Goal: Task Accomplishment & Management: Manage account settings

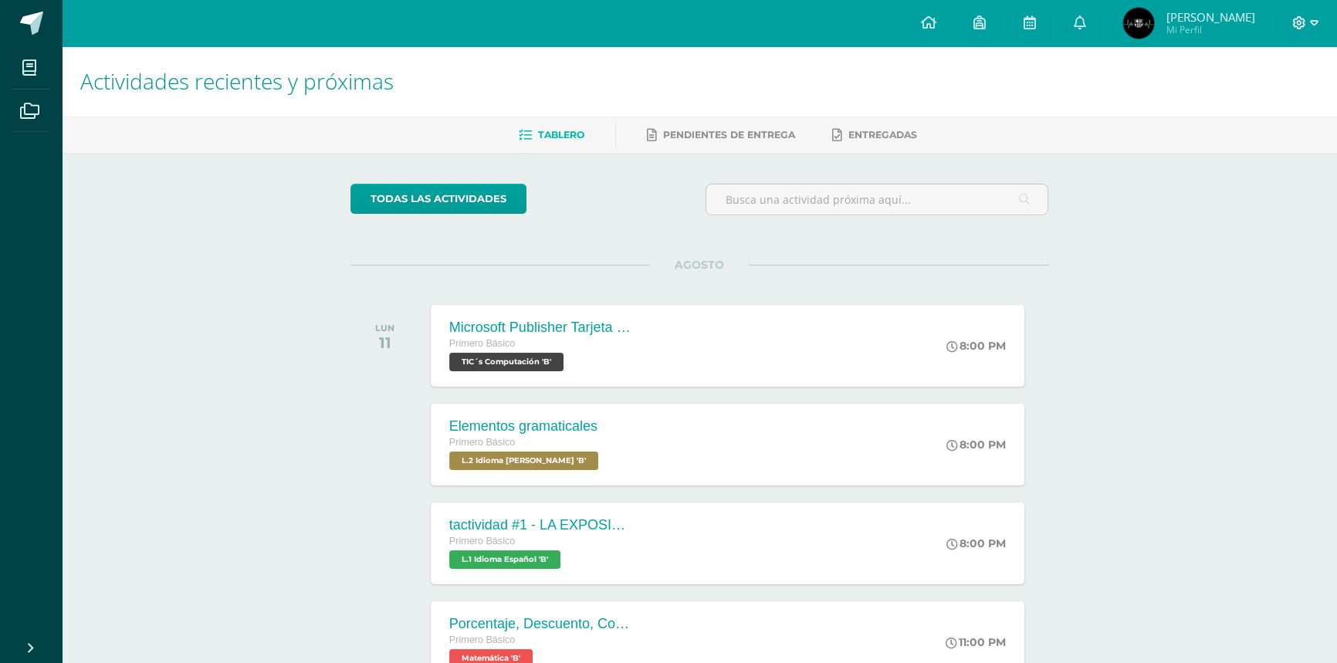
click at [1311, 20] on icon at bounding box center [1314, 23] width 8 height 14
click at [1266, 99] on span "Cerrar sesión" at bounding box center [1264, 105] width 69 height 15
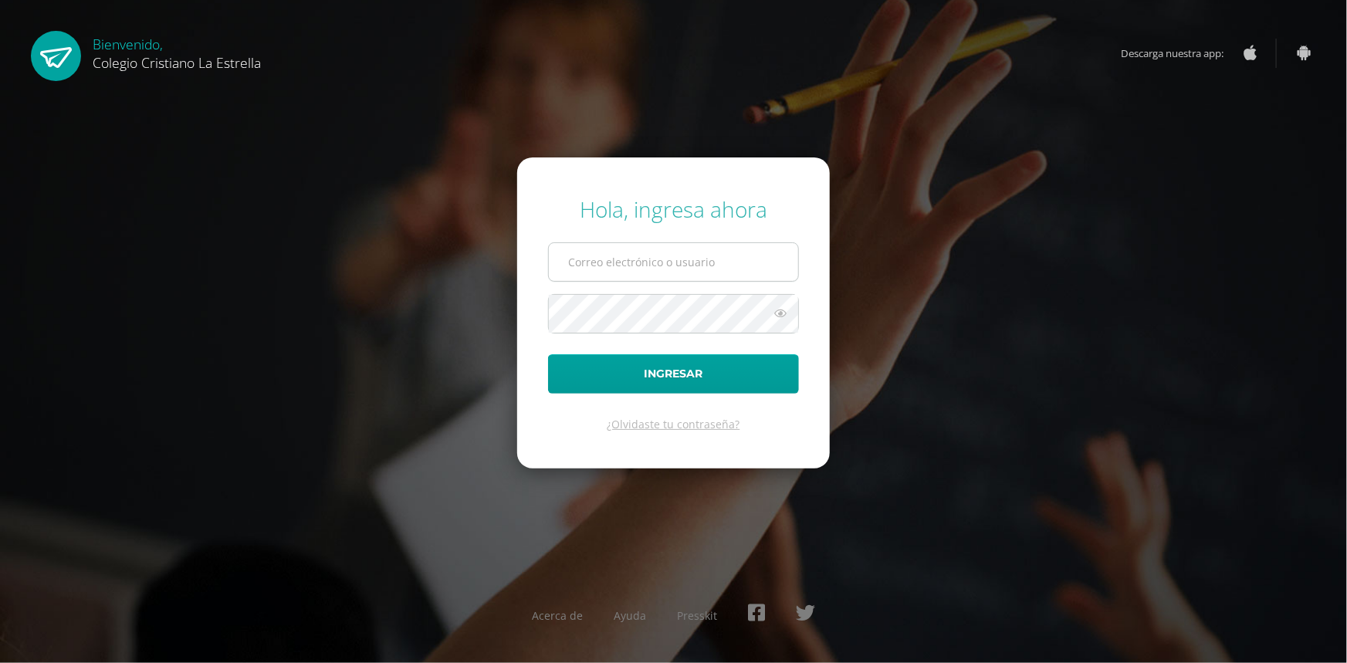
click at [676, 272] on input "text" at bounding box center [673, 262] width 249 height 38
type input "[EMAIL_ADDRESS][DOMAIN_NAME]"
click at [548, 354] on button "Ingresar" at bounding box center [673, 373] width 251 height 39
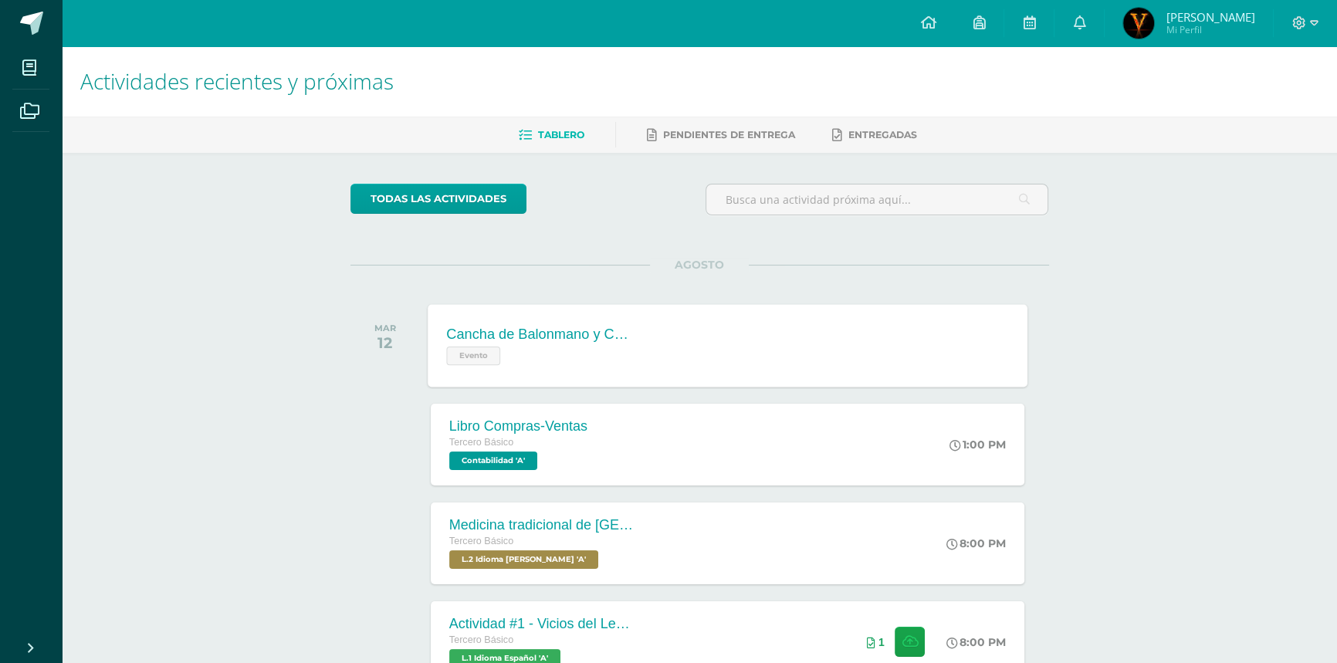
click at [700, 320] on div "Cancha de Balonmano y Contenido Evento Cancha de Balonmano y Contenido Evento C…" at bounding box center [728, 345] width 600 height 83
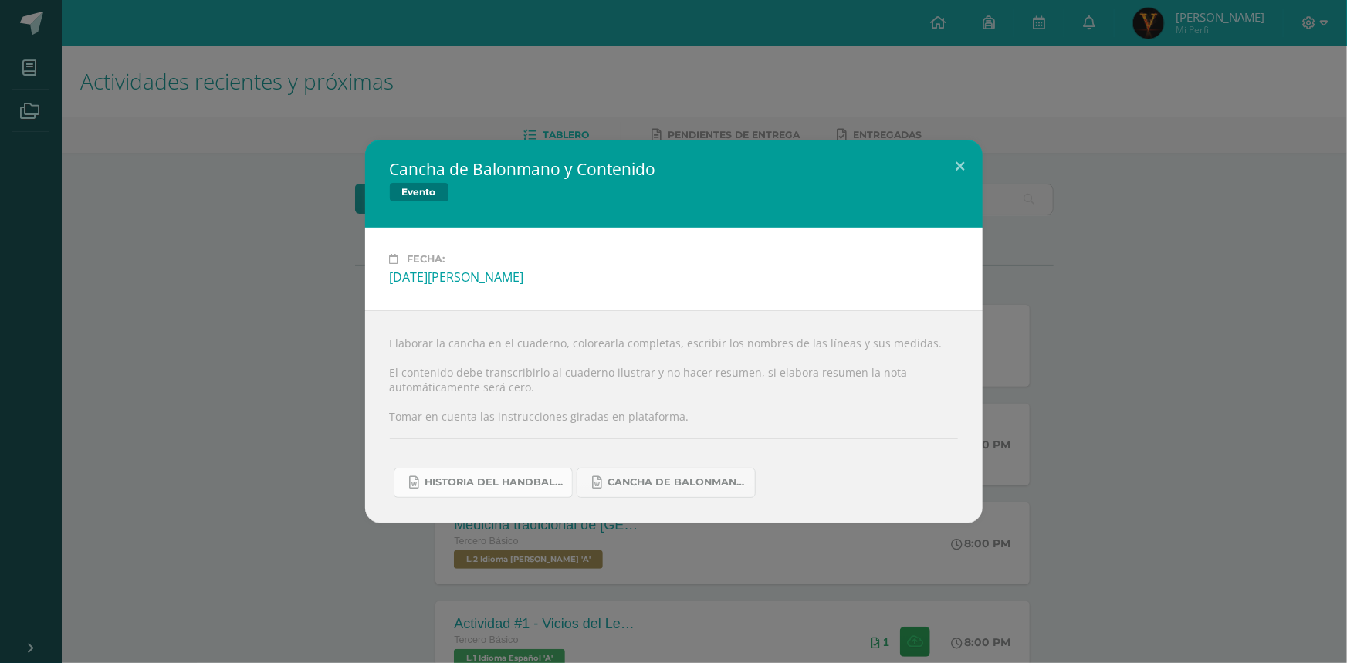
click at [525, 492] on link "Historia del handball.docx" at bounding box center [483, 483] width 179 height 30
click at [642, 490] on link "Cancha de Balonmano.docx" at bounding box center [665, 483] width 179 height 30
click at [207, 362] on div "Cancha de Balonmano y Contenido Evento Fecha: Martes 12 de Agosto Elaborar la c…" at bounding box center [673, 331] width 1334 height 383
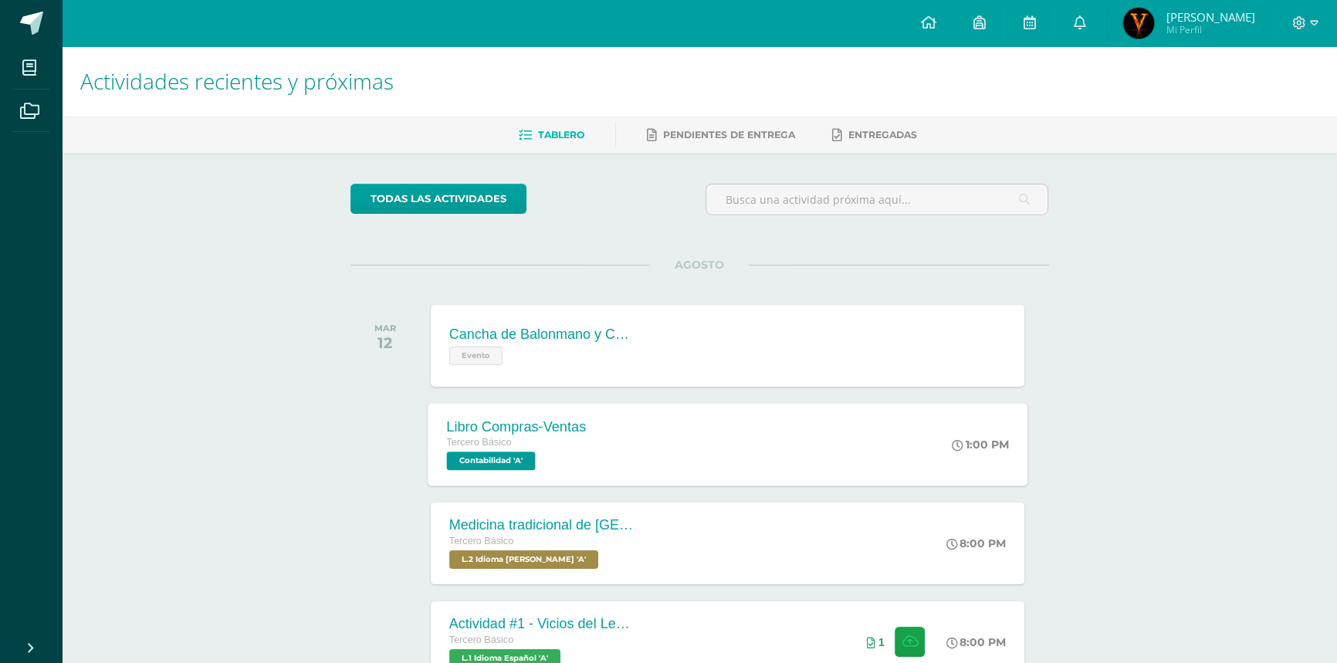
click at [577, 443] on div "Tercero Básico" at bounding box center [516, 442] width 140 height 17
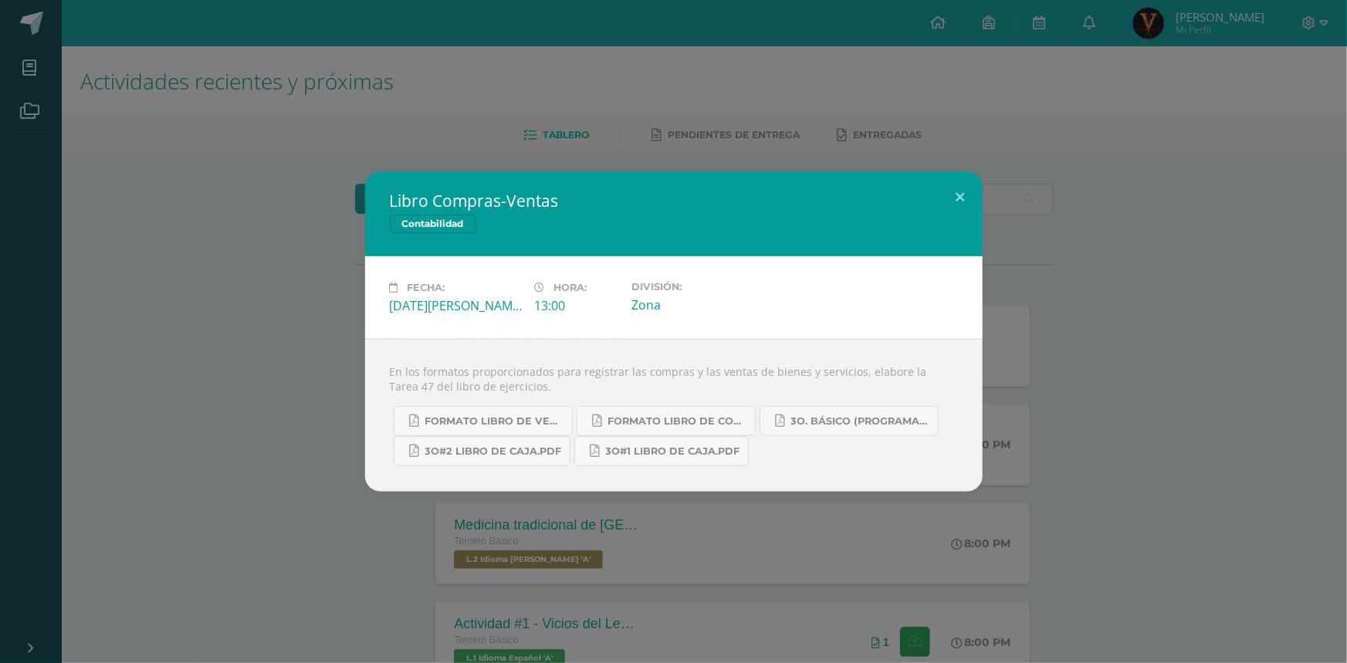
click at [289, 442] on div "Libro Compras-Ventas Contabilidad Fecha: Martes 12 de Agosto Hora: 13:00 Divisi…" at bounding box center [673, 331] width 1334 height 320
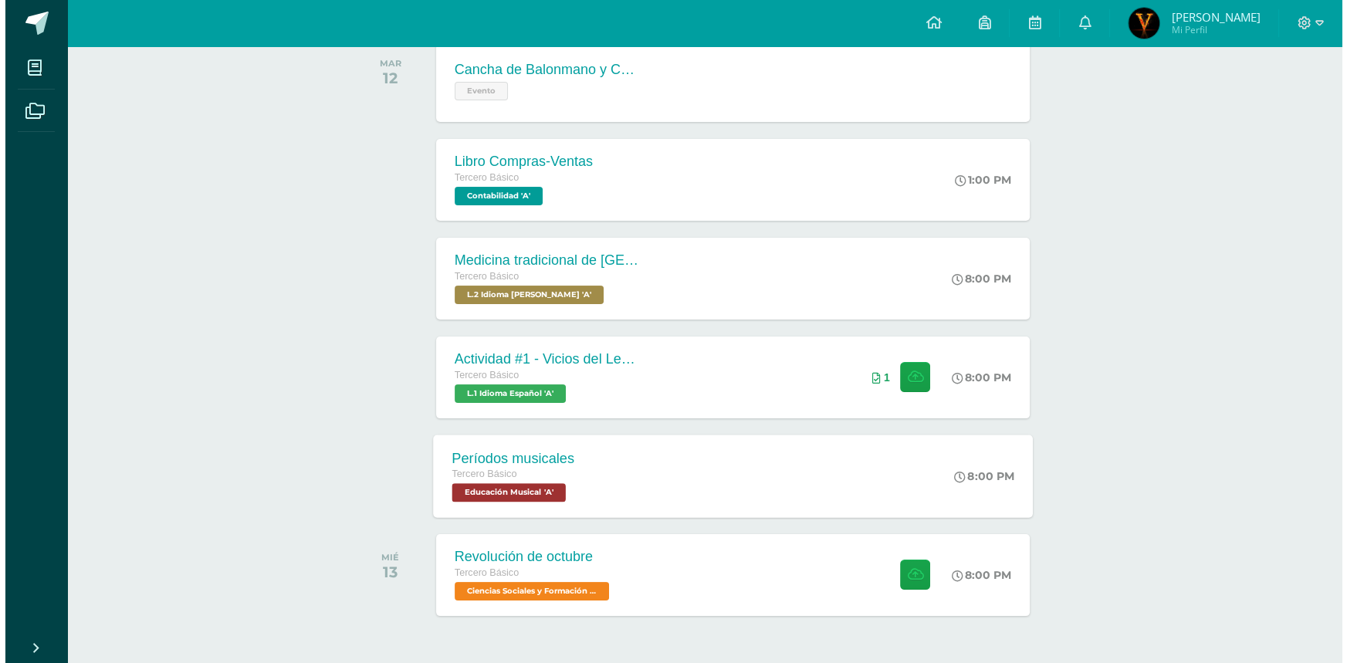
scroll to position [280, 0]
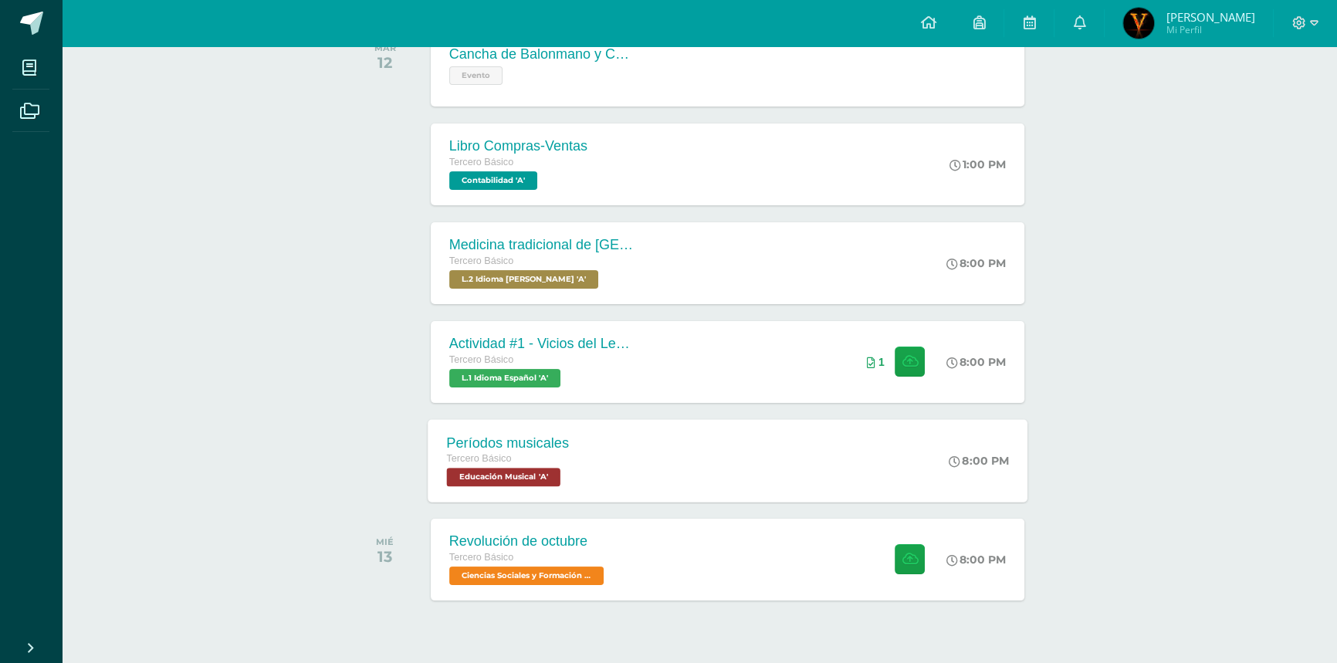
click at [734, 473] on div "Períodos musicales Tercero Básico Educación Musical 'A' 8:00 PM Períodos musica…" at bounding box center [728, 460] width 600 height 83
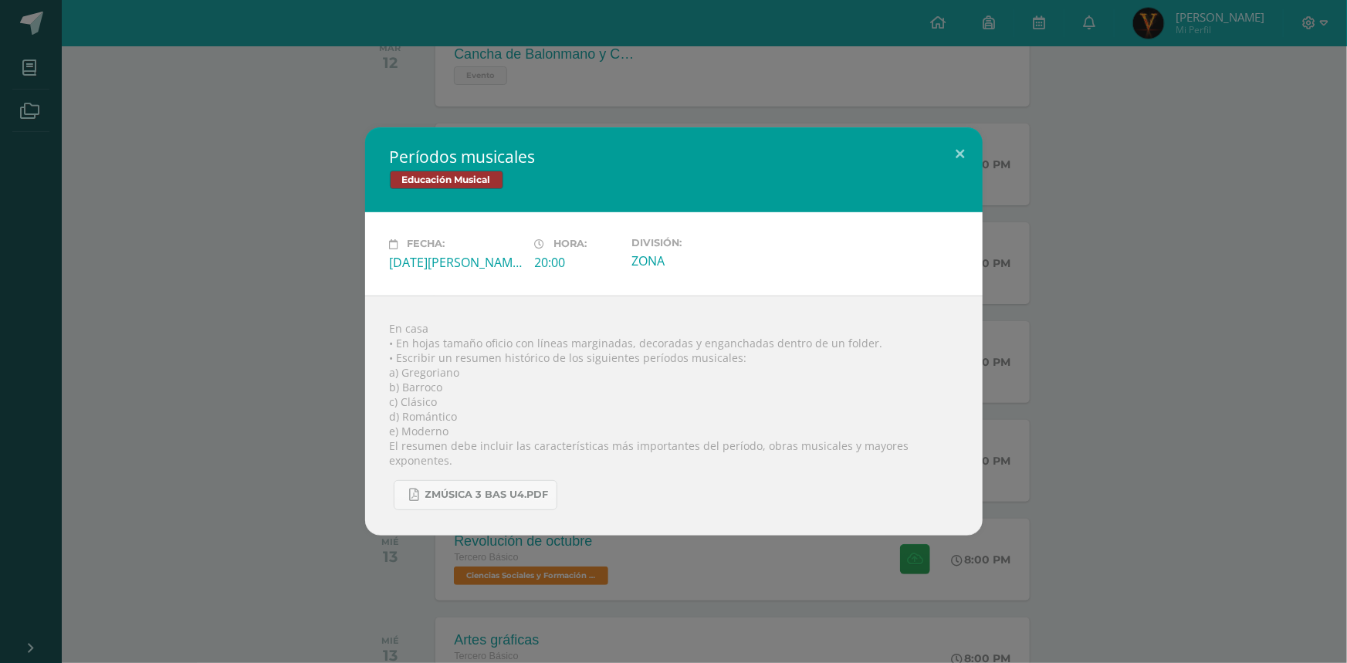
click at [288, 319] on div "Períodos musicales Educación Musical Fecha: Martes 12 de Agosto Hora: 20:00 Div…" at bounding box center [673, 330] width 1334 height 407
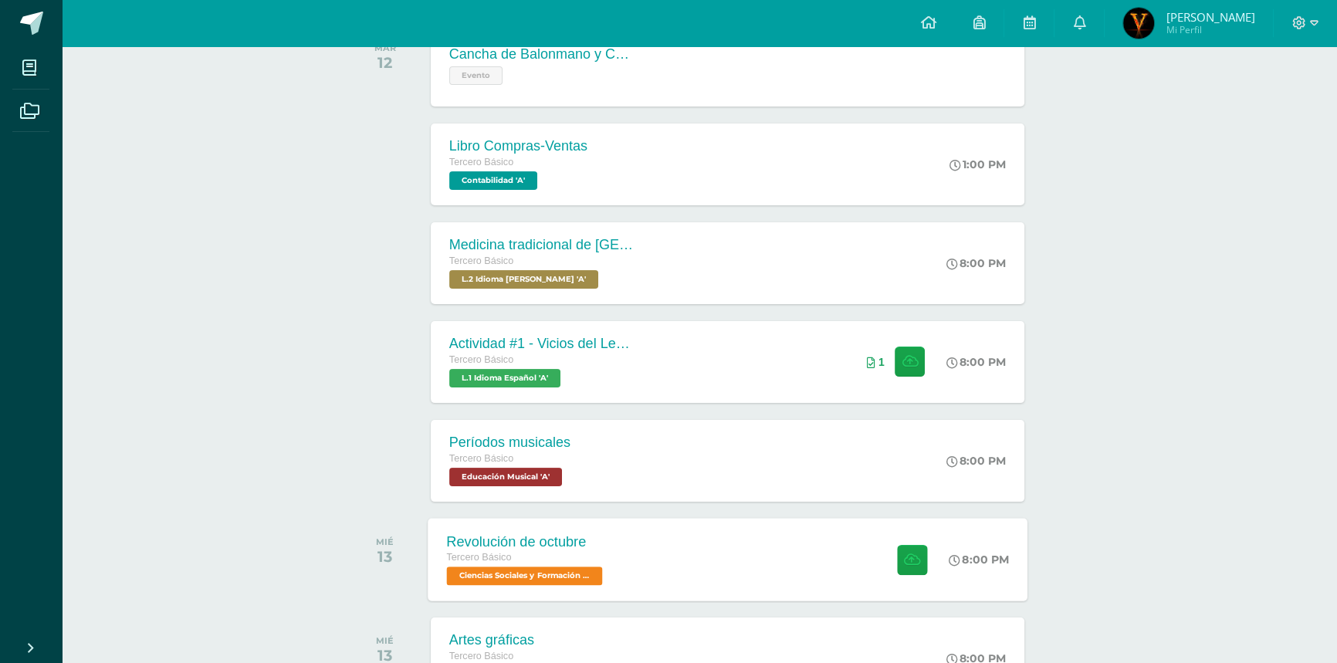
click at [705, 560] on div "Revolución de octubre Tercero Básico Ciencias Sociales y Formación Ciudadana 'A…" at bounding box center [728, 559] width 600 height 83
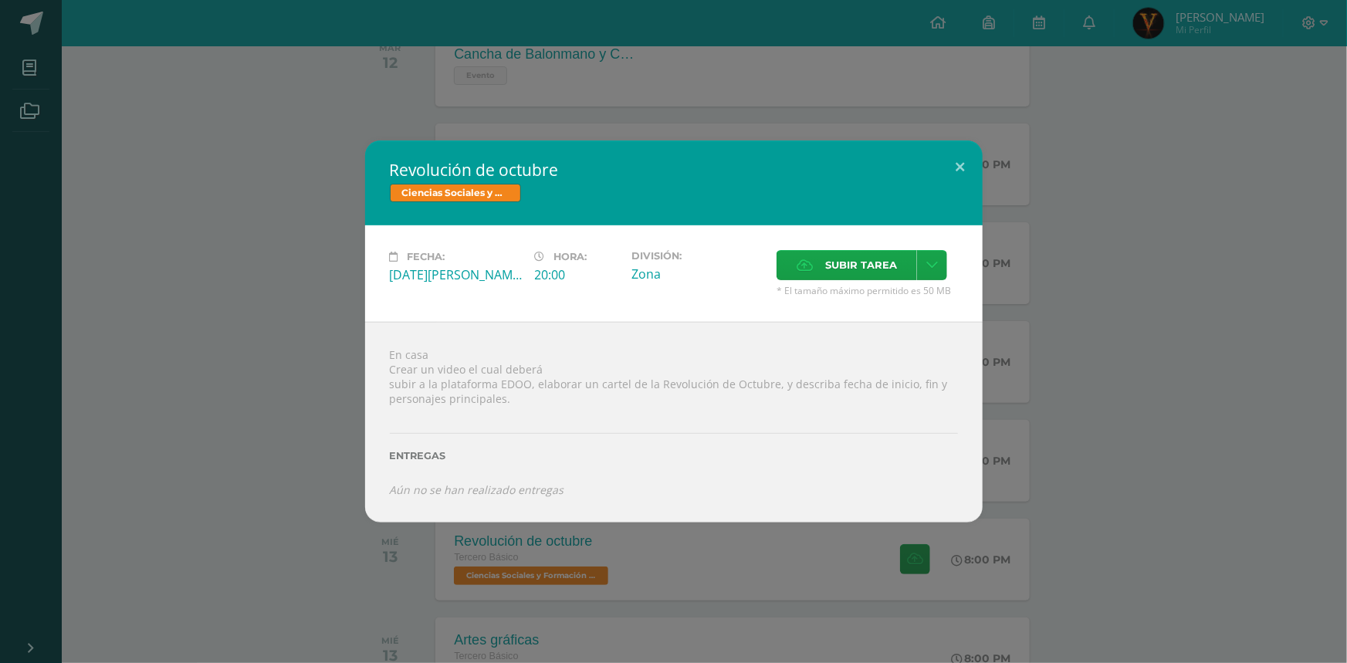
click at [122, 200] on div "Revolución de octubre Ciencias Sociales y Formación Ciudadana Fecha: Miércoles …" at bounding box center [673, 330] width 1334 height 381
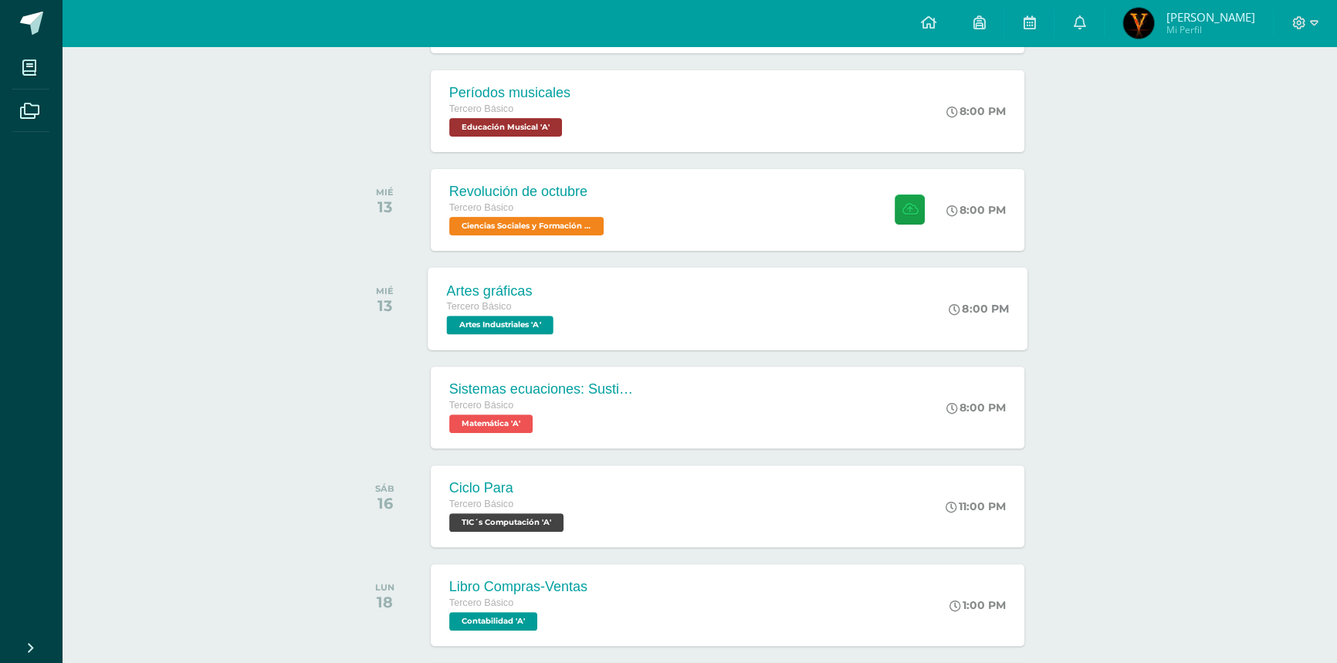
scroll to position [631, 0]
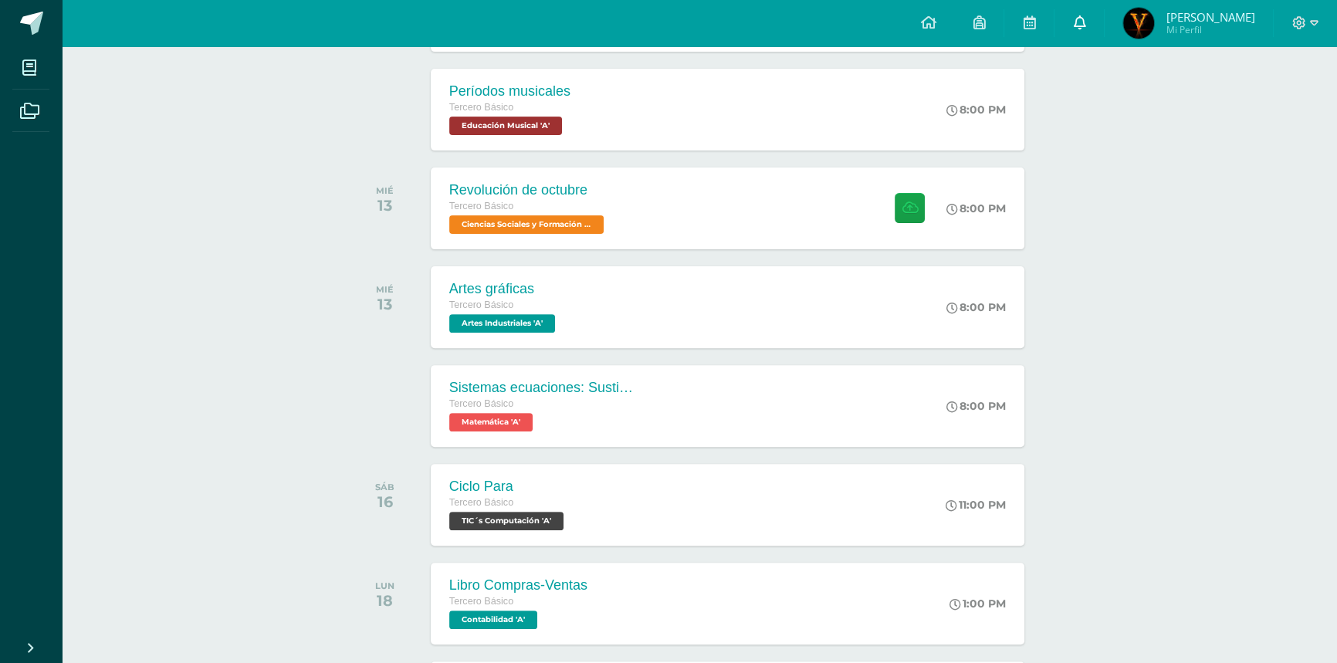
click at [1087, 24] on link at bounding box center [1078, 23] width 49 height 46
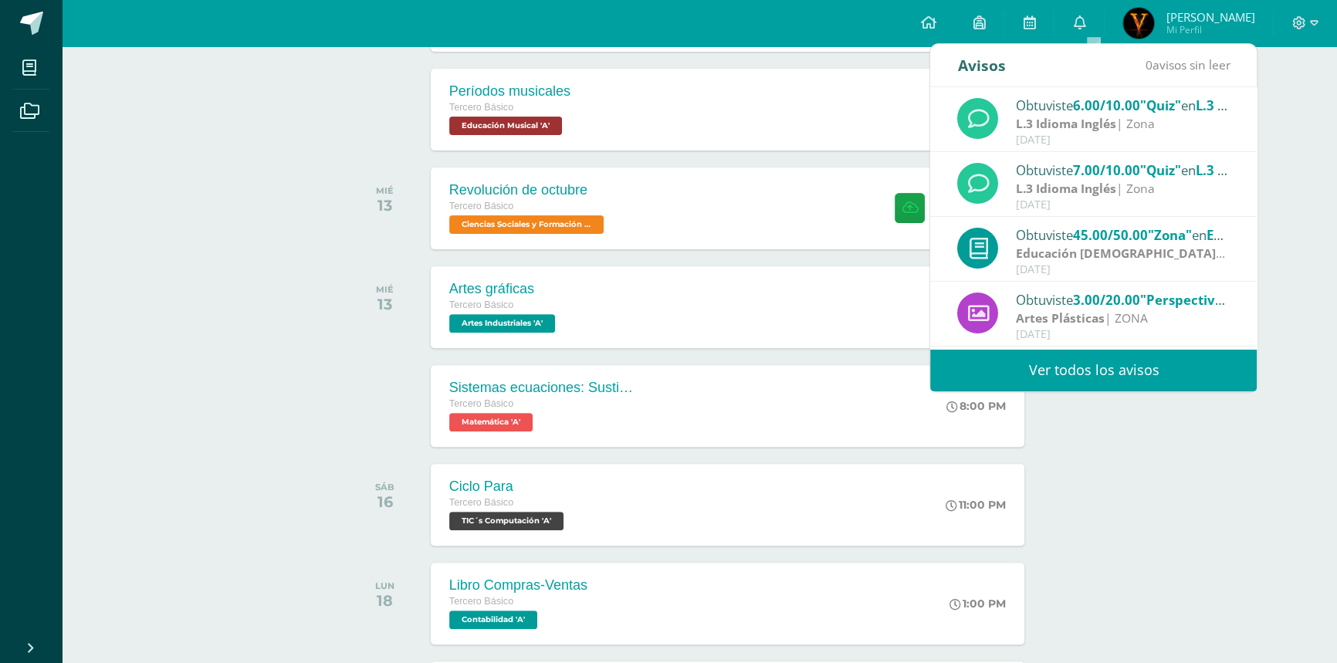
click at [65, 171] on div "Actividades recientes y próximas Tablero Pendientes de entrega Entregadas todas…" at bounding box center [699, 473] width 1275 height 2117
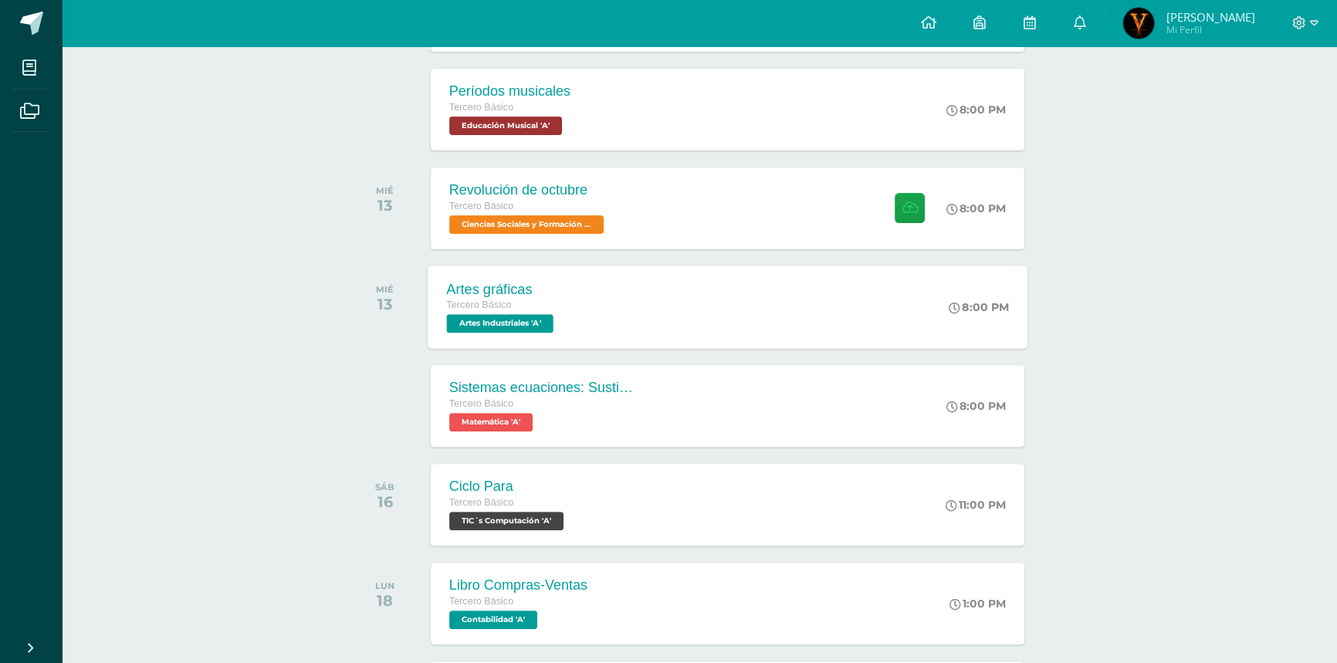
click at [587, 303] on div "Artes gráficas Tercero Básico Artes Industriales 'A' 8:00 PM Artes gráficas Art…" at bounding box center [728, 306] width 600 height 83
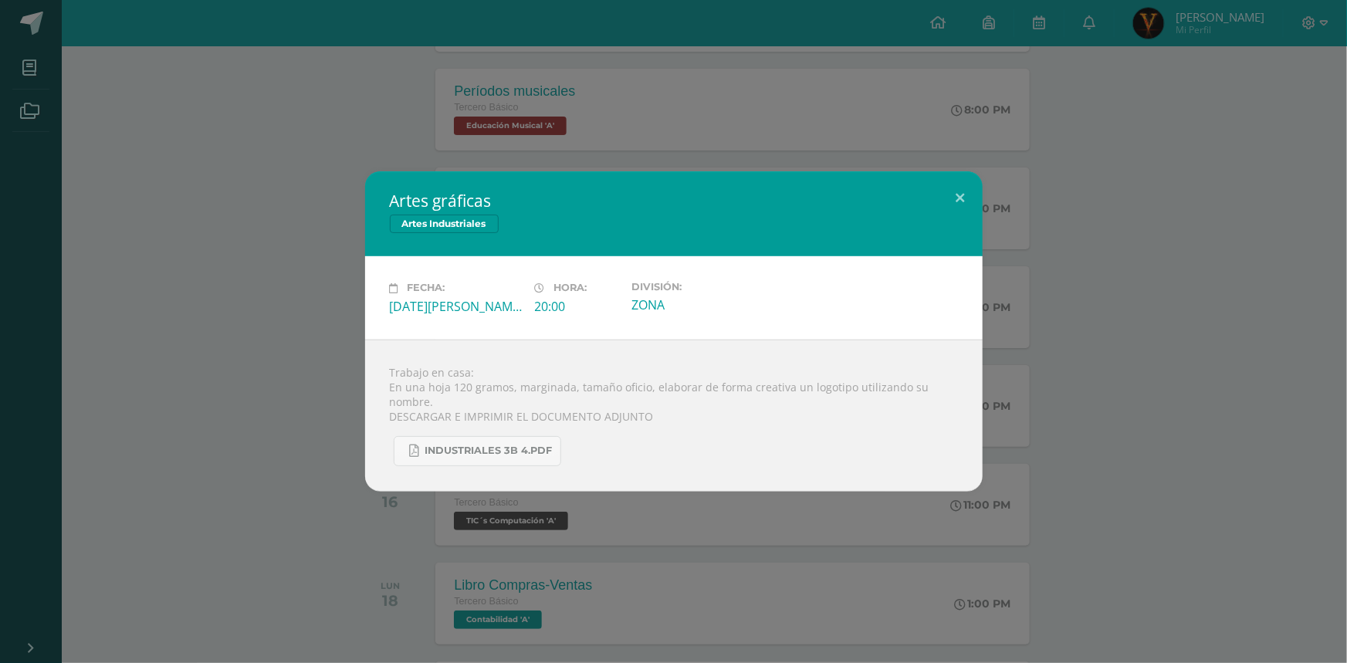
click at [171, 161] on div "Artes gráficas Artes Industriales Fecha: Miércoles 13 de Agosto Hora: 20:00 Div…" at bounding box center [673, 331] width 1347 height 663
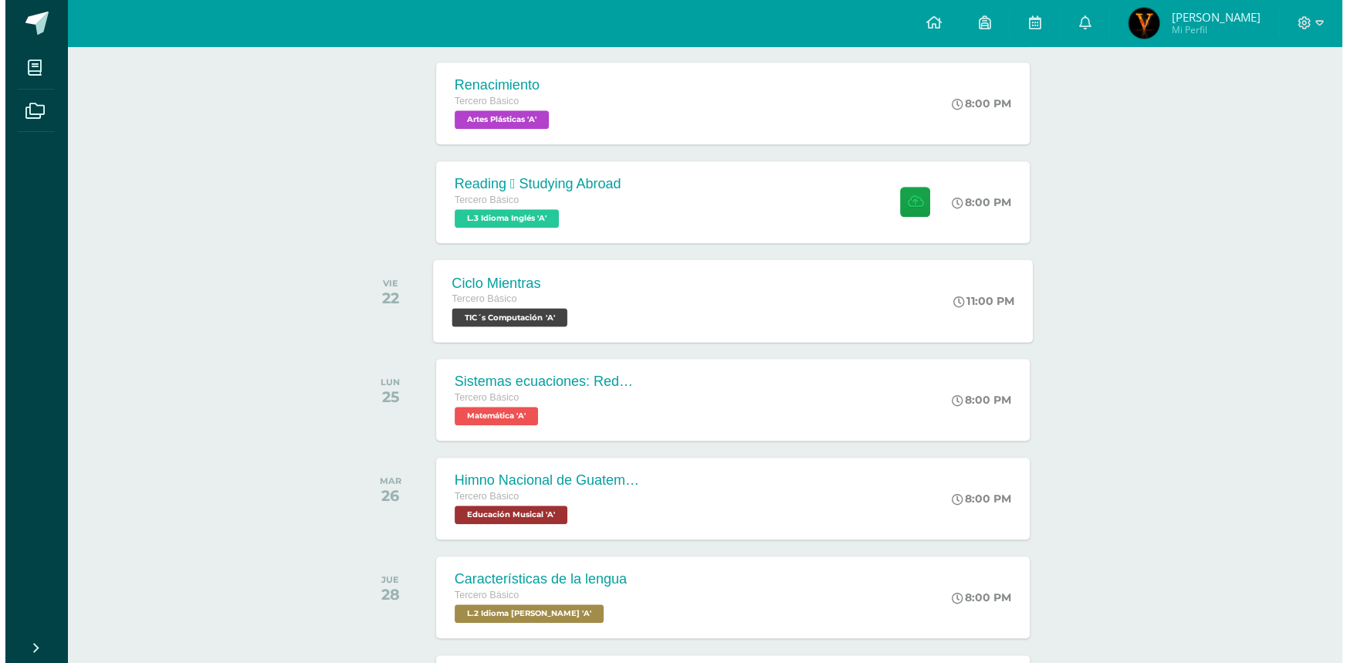
scroll to position [1824, 0]
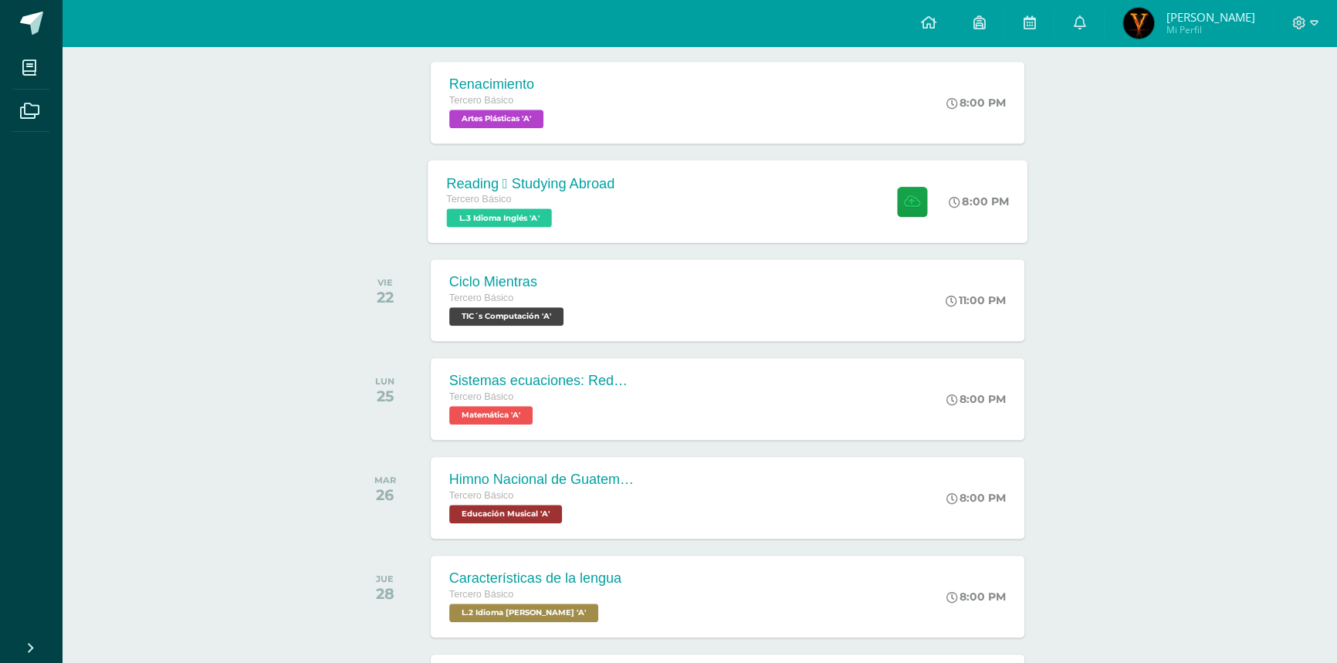
click at [676, 205] on div "Reading  Studying Abroad Tercero Básico L.3 Idioma Inglés 'A' 8:00 PM Reading …" at bounding box center [728, 201] width 600 height 83
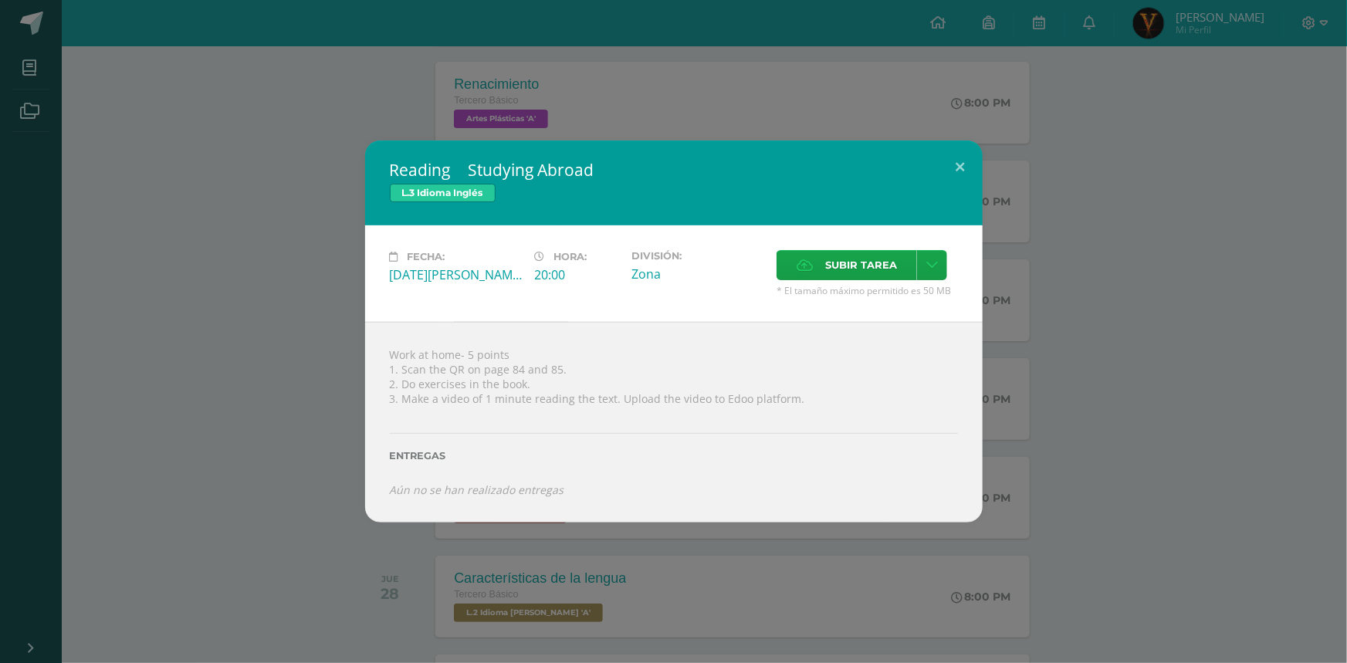
click at [160, 194] on div "Reading  Studying Abroad L.3 Idioma Inglés Fecha: Viernes 22 de Agosto Hora: 2…" at bounding box center [673, 330] width 1334 height 381
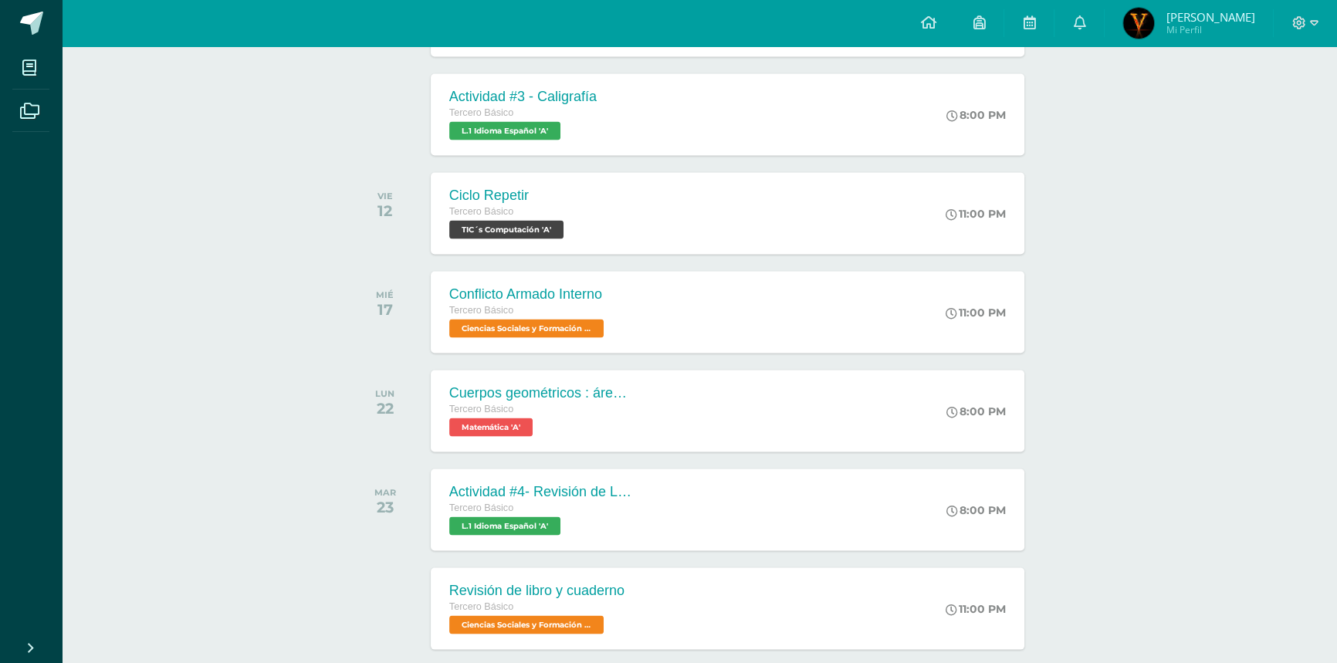
scroll to position [3825, 0]
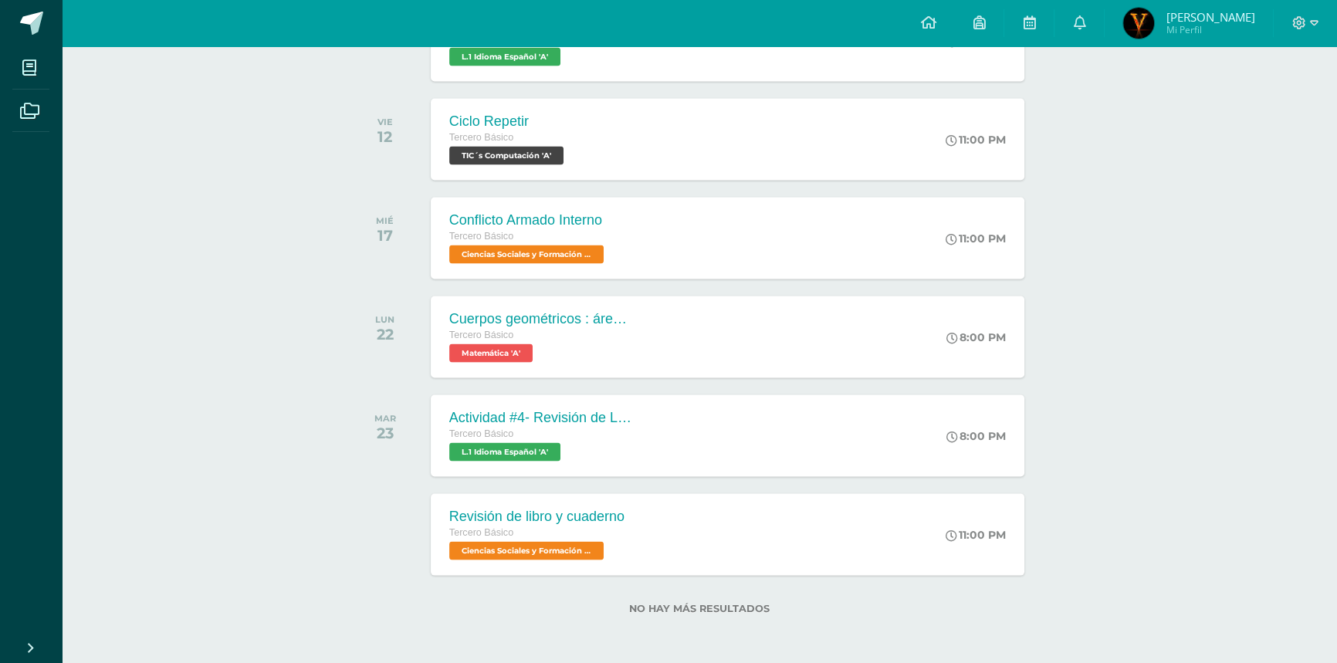
click at [376, 420] on div "MAR" at bounding box center [385, 418] width 22 height 11
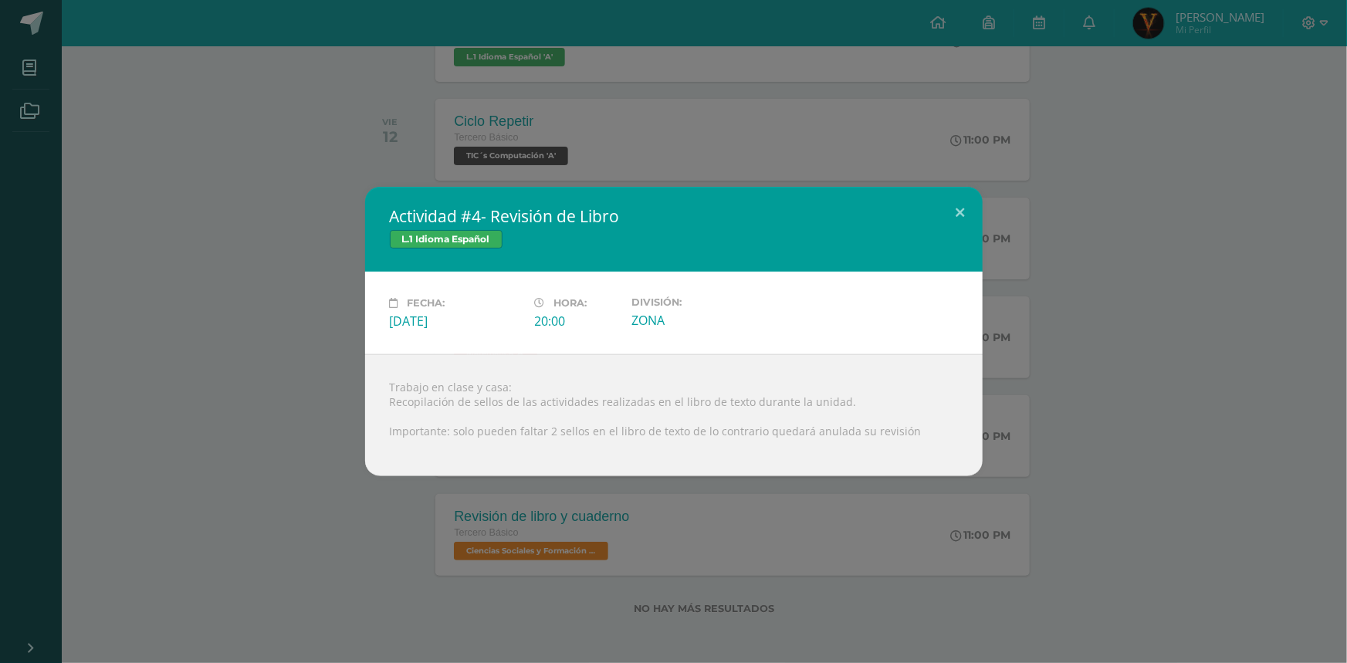
drag, startPoint x: 502, startPoint y: 313, endPoint x: 339, endPoint y: 283, distance: 165.6
click at [369, 303] on div "Fecha: Martes 23 de Septiembre Hora: 20:00 División: ZONA" at bounding box center [673, 313] width 617 height 83
click at [303, 265] on div "Actividad #4- Revisión de Libro L.1 Idioma Español Fecha: Martes 23 de Septiemb…" at bounding box center [673, 331] width 1334 height 289
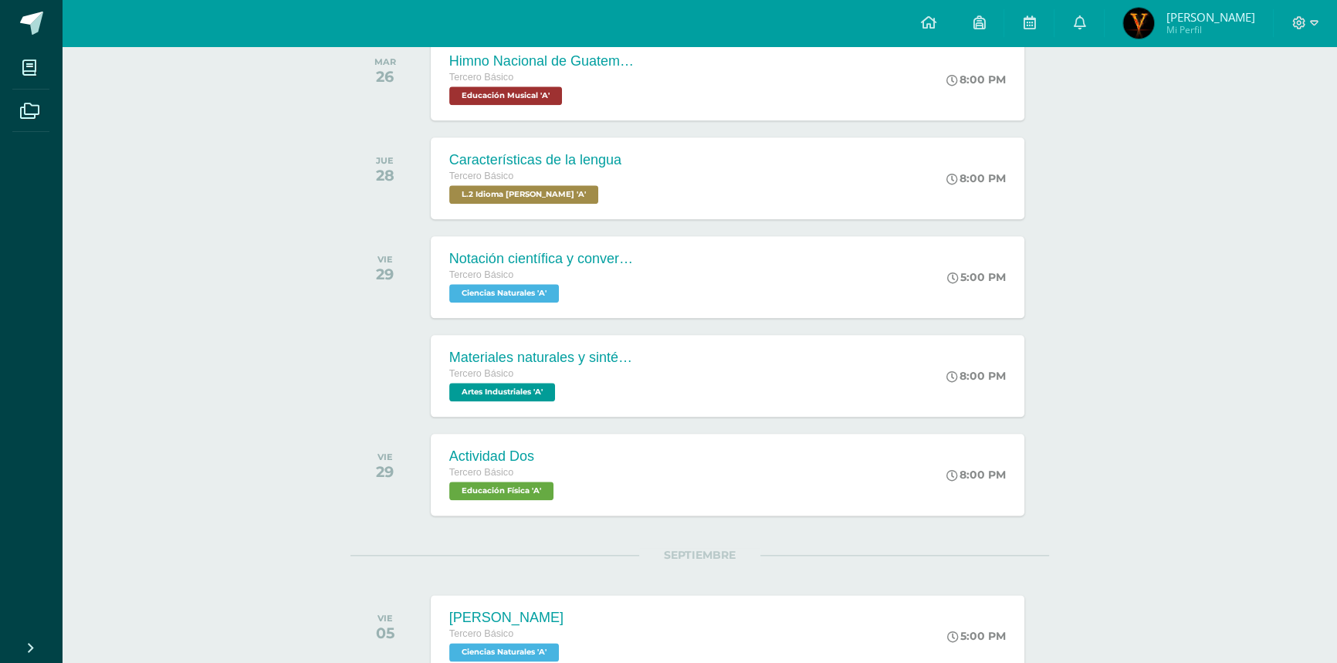
scroll to position [2141, 0]
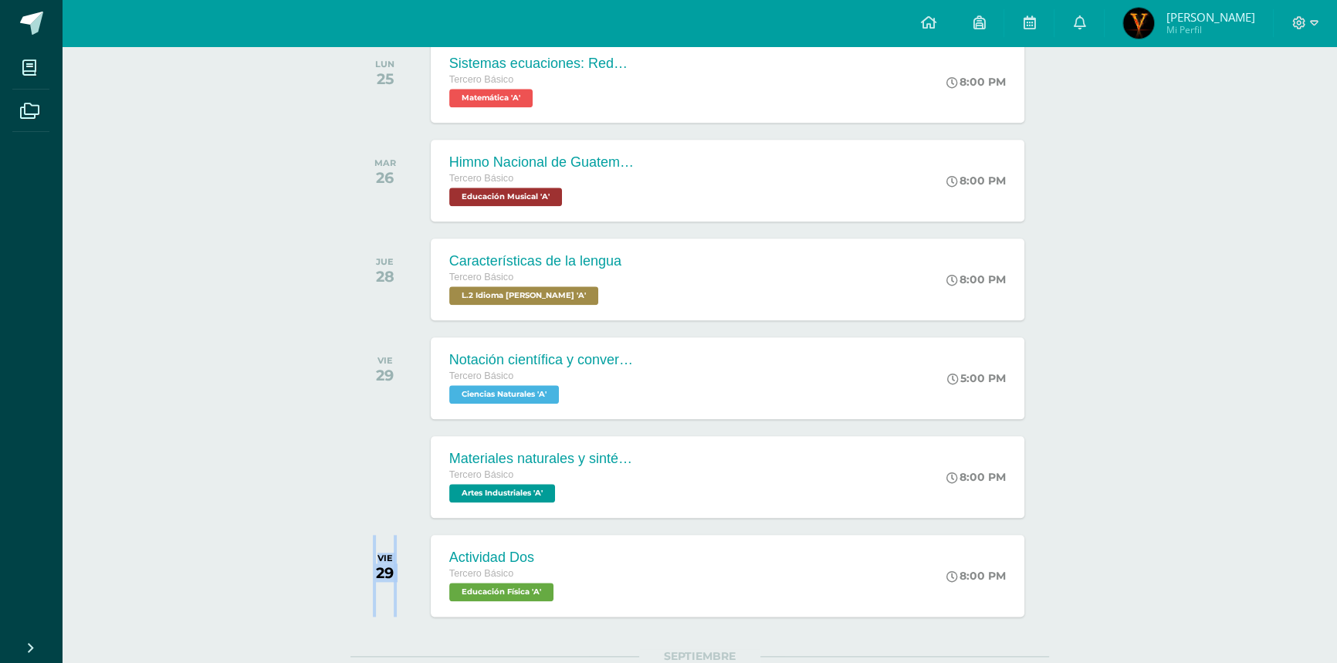
drag, startPoint x: 409, startPoint y: 543, endPoint x: 345, endPoint y: 583, distance: 75.2
click at [345, 583] on div "todas las Actividades No tienes actividades Échale un vistazo a los demás perío…" at bounding box center [699, 180] width 760 height 4336
click at [380, 563] on div "29" at bounding box center [385, 572] width 18 height 19
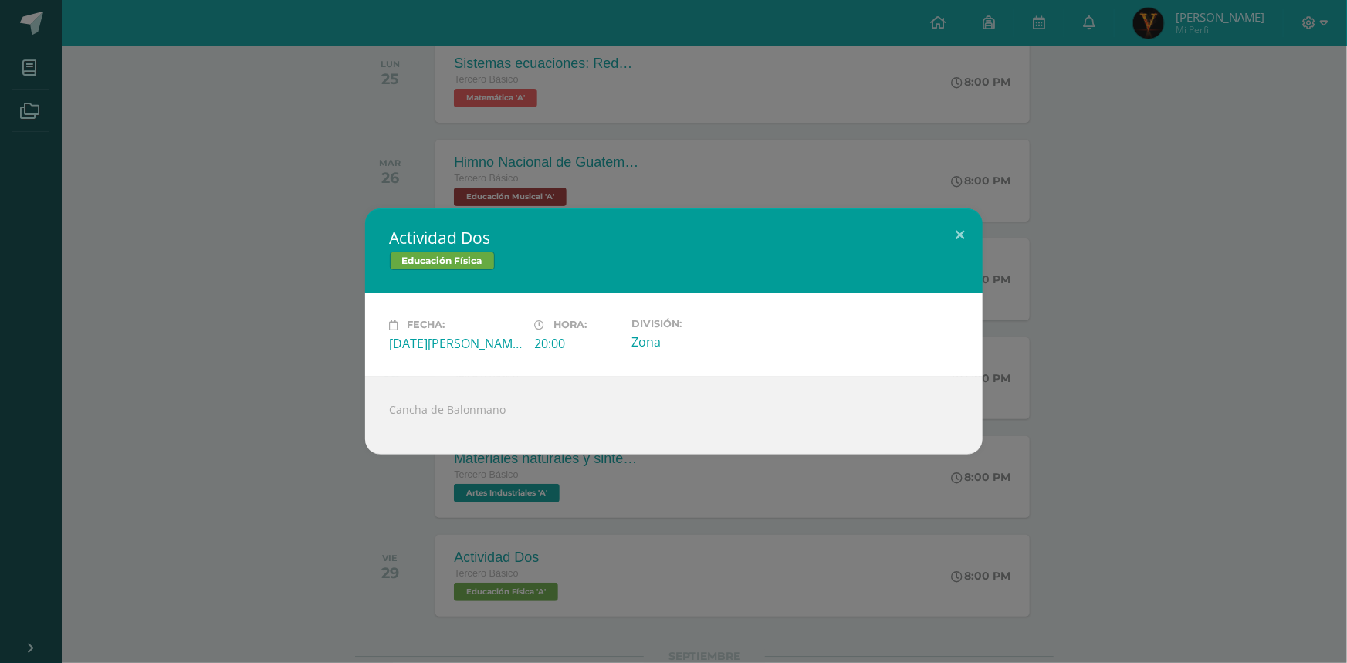
click at [270, 370] on div "Actividad Dos Educación Física Fecha: Viernes 29 de Agosto Hora: 20:00 División…" at bounding box center [673, 330] width 1334 height 245
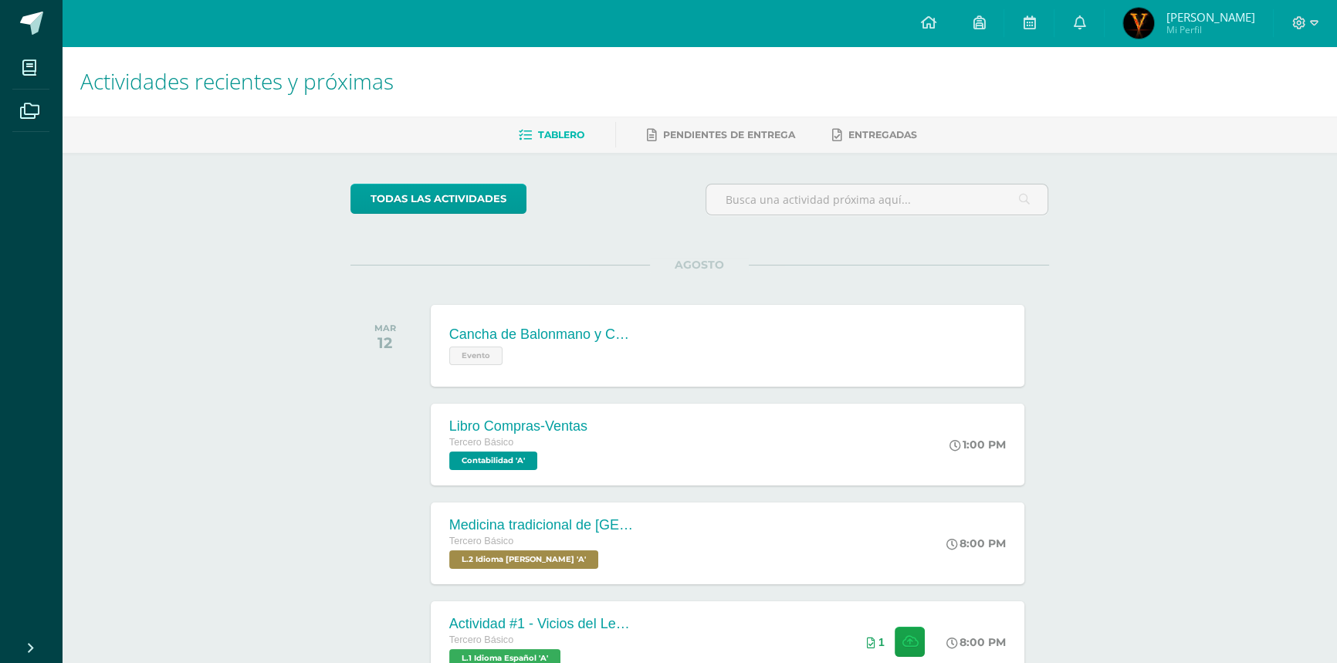
scroll to position [0, 0]
click at [1227, 32] on span "Mi Perfil" at bounding box center [1209, 29] width 89 height 13
click at [1200, 12] on span "[PERSON_NAME]" at bounding box center [1209, 16] width 89 height 15
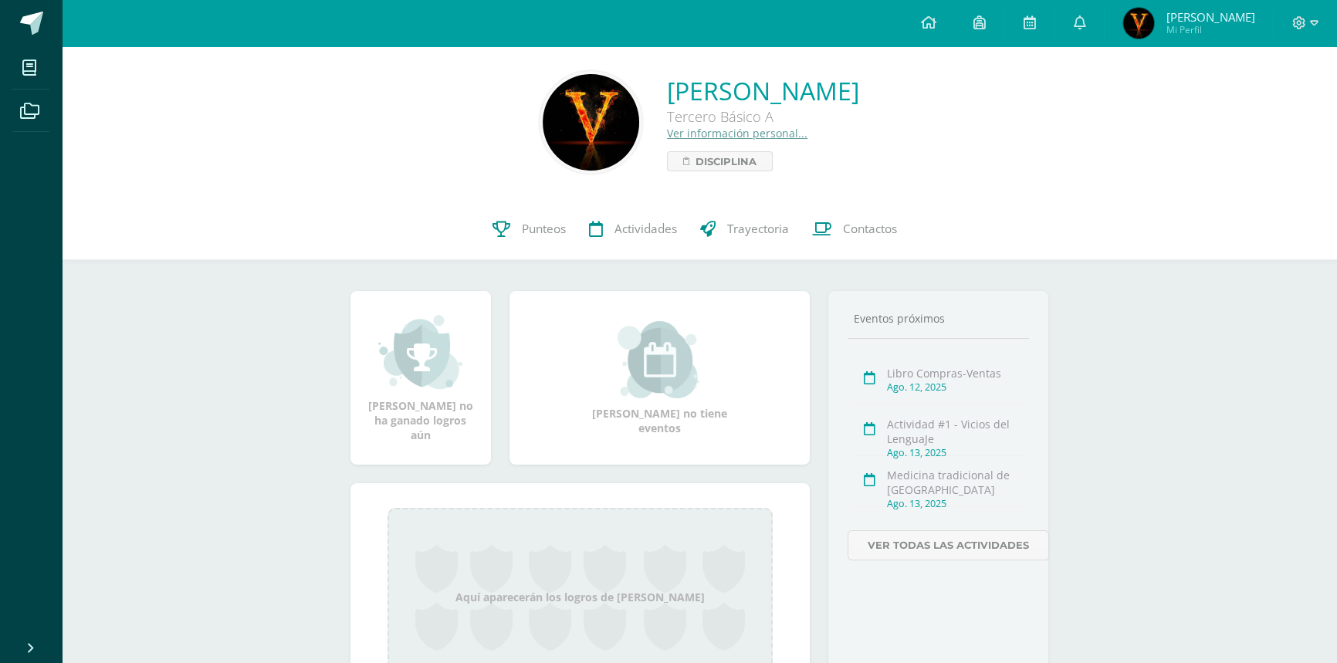
click at [565, 137] on img at bounding box center [591, 122] width 96 height 96
click at [689, 131] on link "Ver información personal..." at bounding box center [737, 133] width 140 height 15
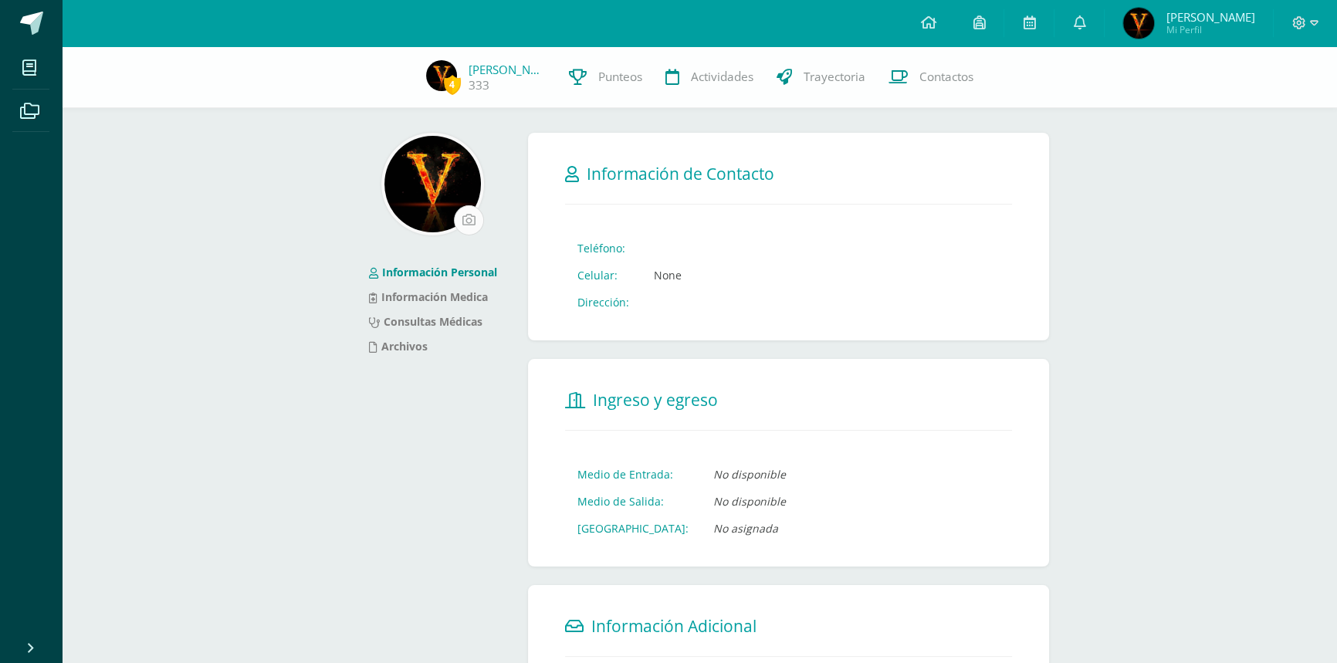
click at [471, 216] on input "file" at bounding box center [469, 220] width 29 height 29
type input "C:\fakepath\HonorSuiteLogo.ico"
click at [469, 209] on input "file" at bounding box center [469, 220] width 29 height 29
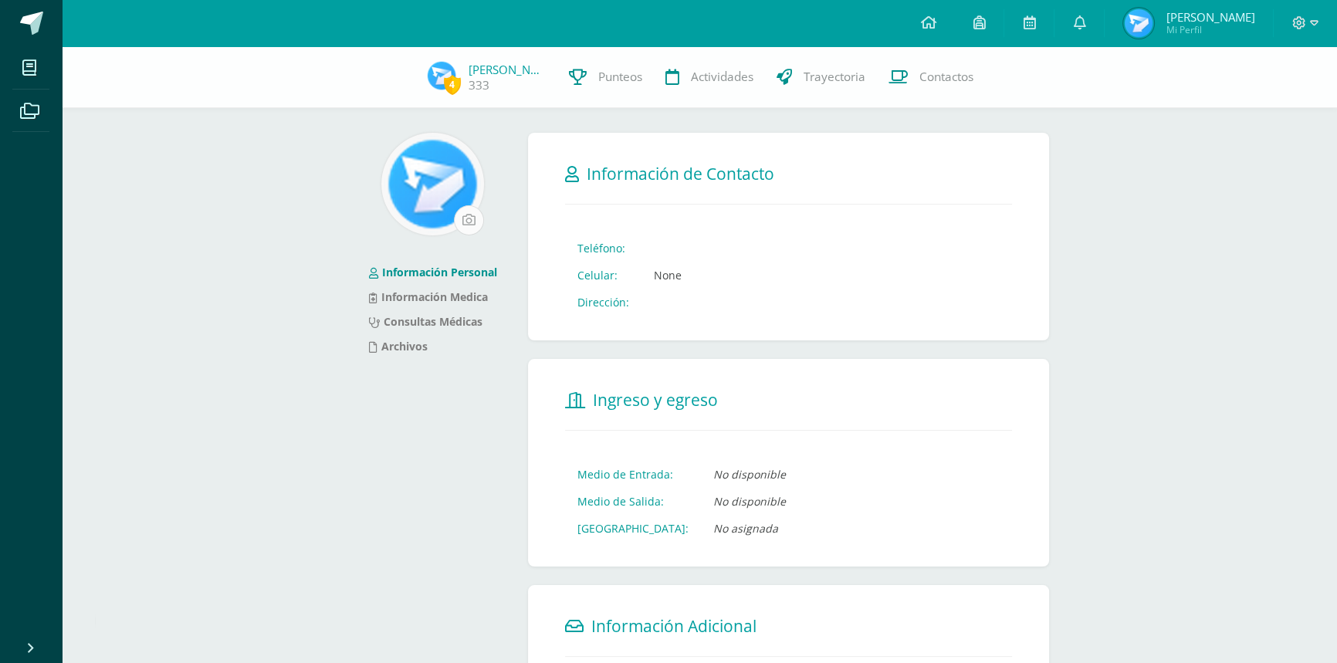
click at [466, 224] on input "file" at bounding box center [469, 220] width 29 height 29
click at [472, 211] on input "file" at bounding box center [469, 220] width 29 height 29
type input "C:\fakepath\victor .jpg"
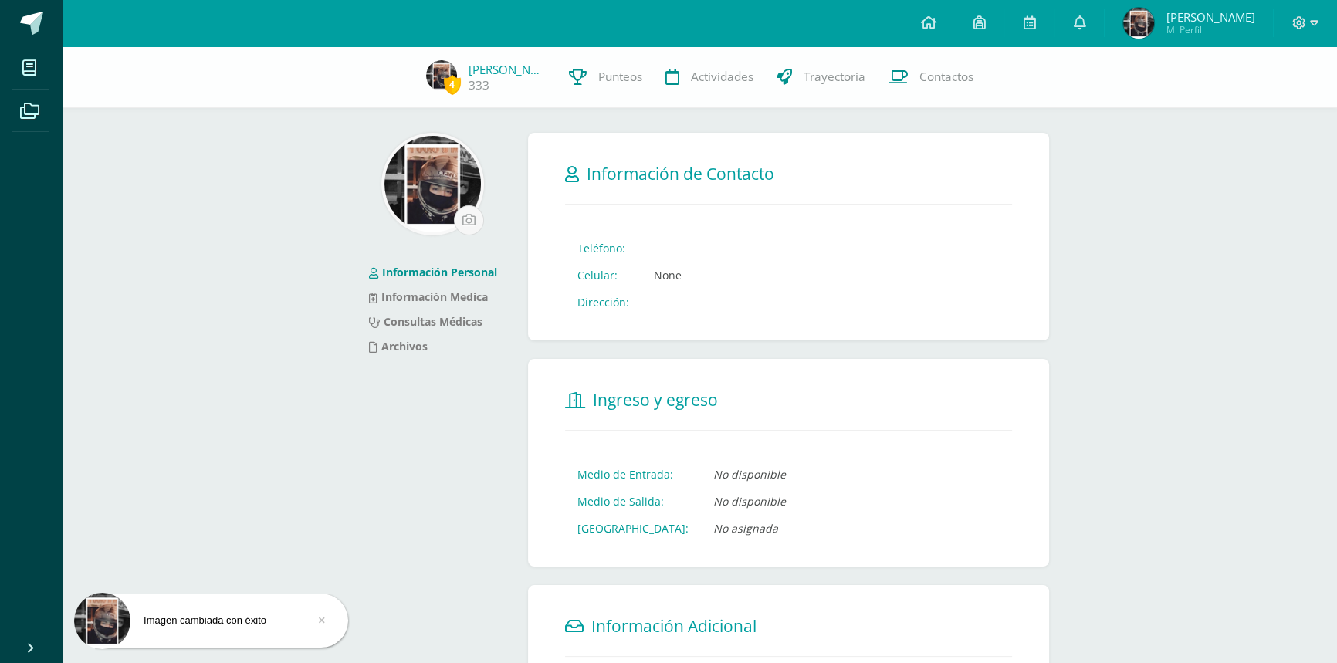
click at [411, 205] on img at bounding box center [432, 184] width 96 height 96
click at [1222, 233] on div "4 [PERSON_NAME] 333 Punteos Actividades Trayectoria Contactos Información Perso…" at bounding box center [699, 579] width 1275 height 1066
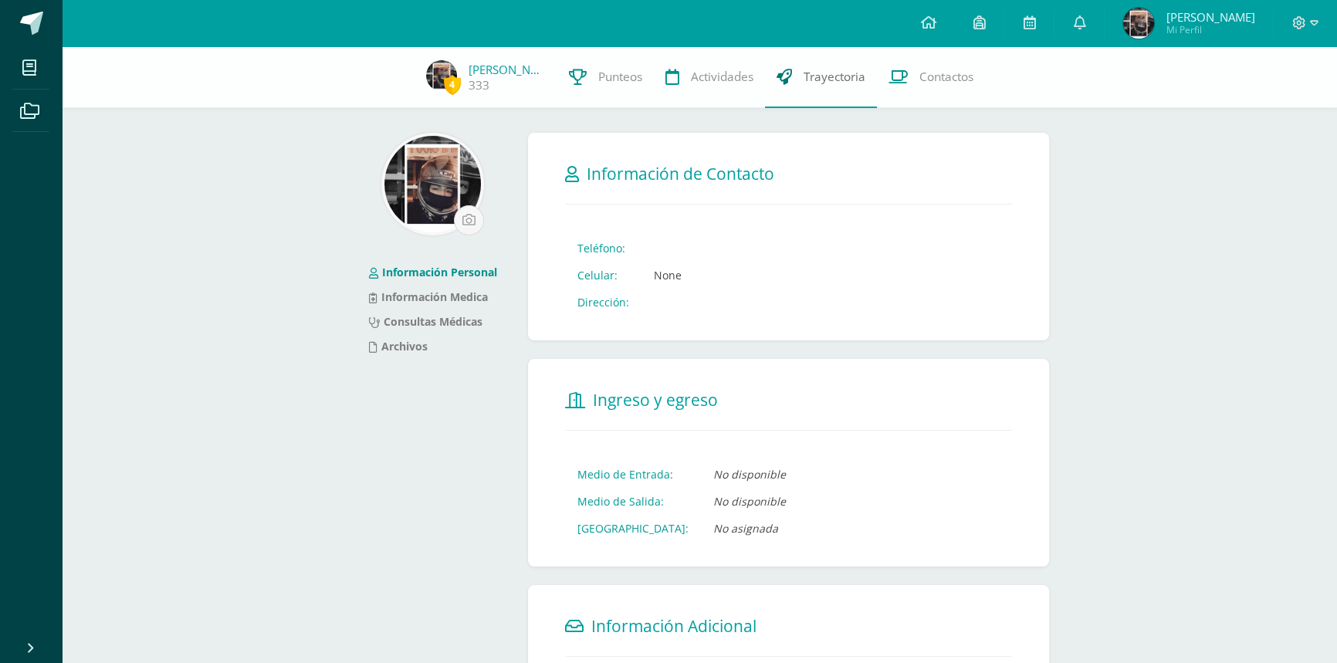
click at [813, 72] on span "Trayectoria" at bounding box center [834, 77] width 62 height 16
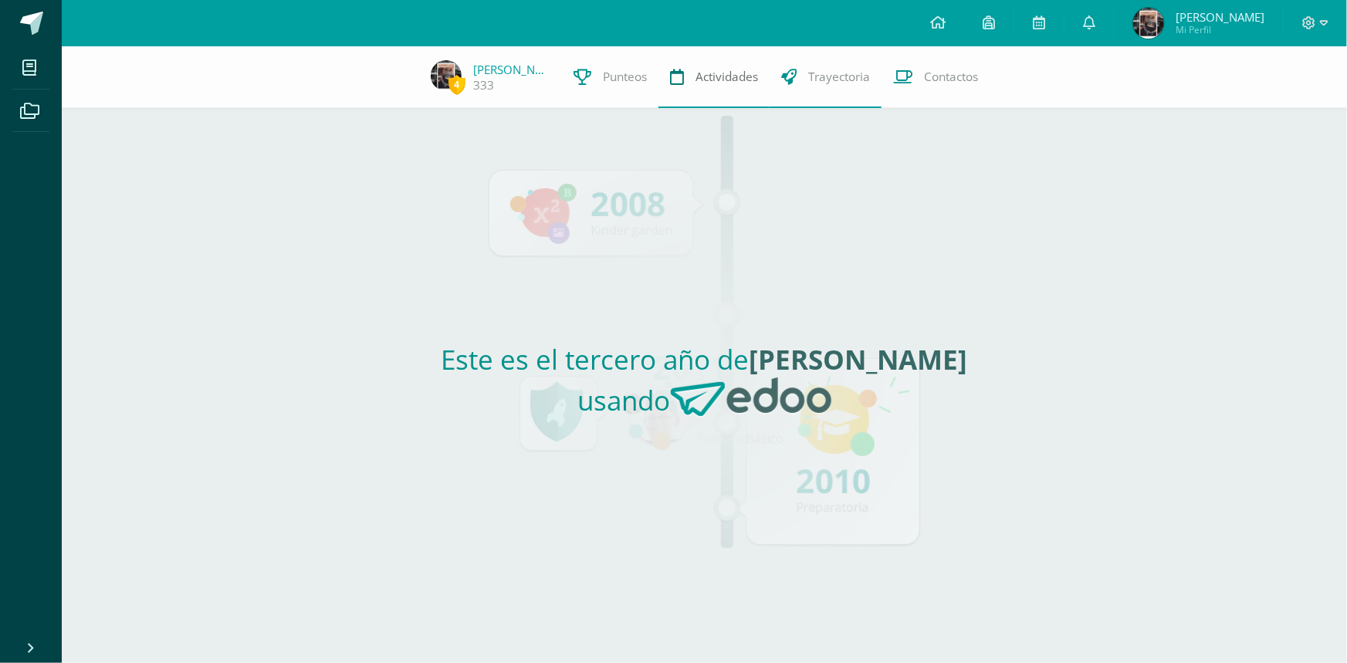
click at [726, 77] on span "Actividades" at bounding box center [726, 77] width 63 height 16
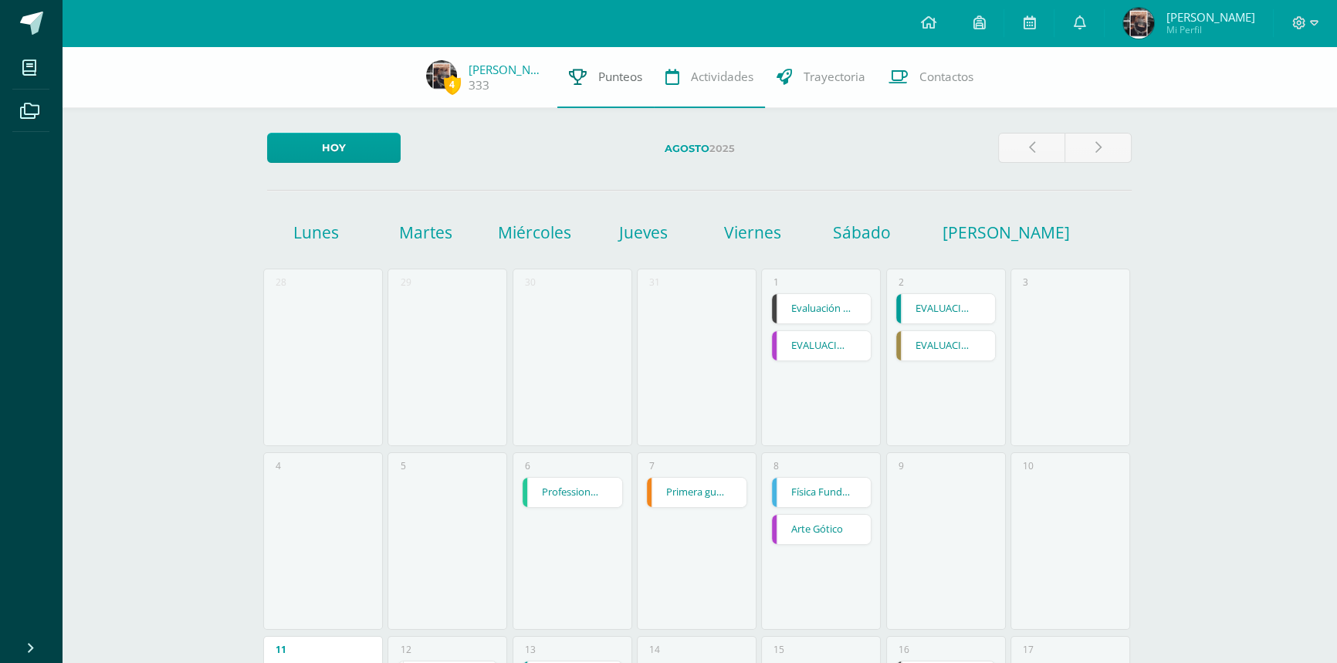
drag, startPoint x: 594, startPoint y: 84, endPoint x: 609, endPoint y: 78, distance: 15.9
click at [595, 84] on link "Punteos" at bounding box center [605, 77] width 96 height 62
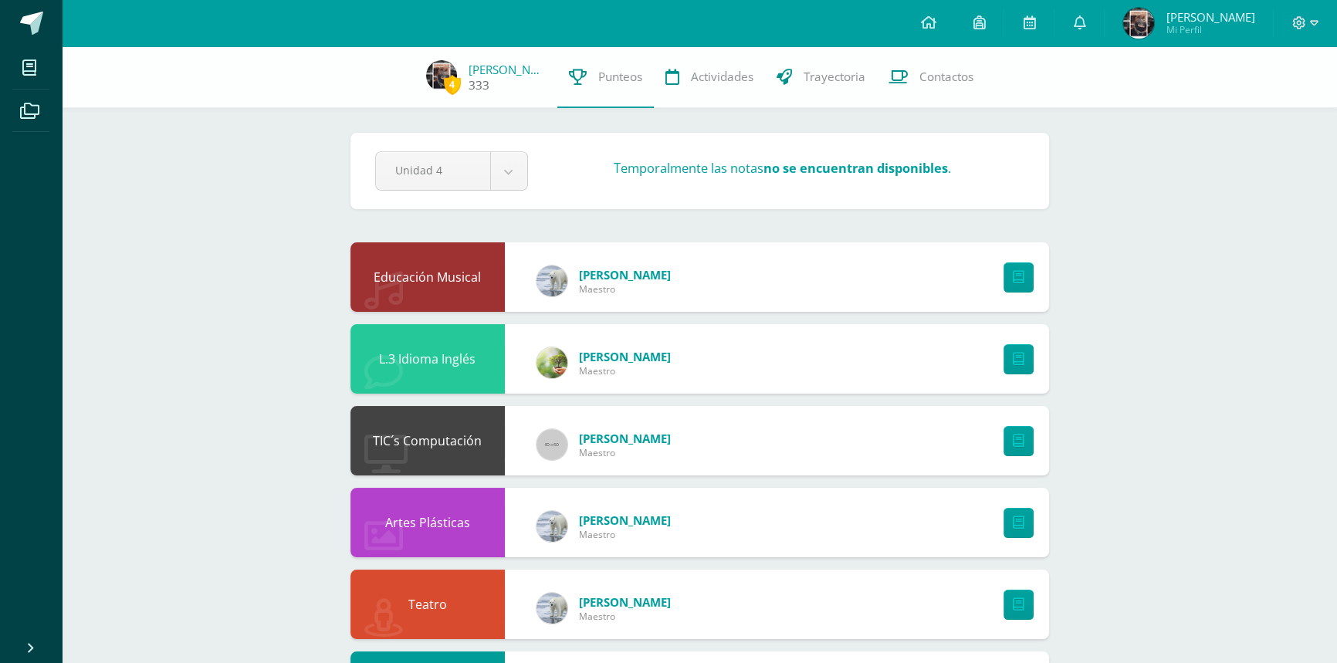
click at [491, 70] on link "[PERSON_NAME]" at bounding box center [506, 69] width 77 height 15
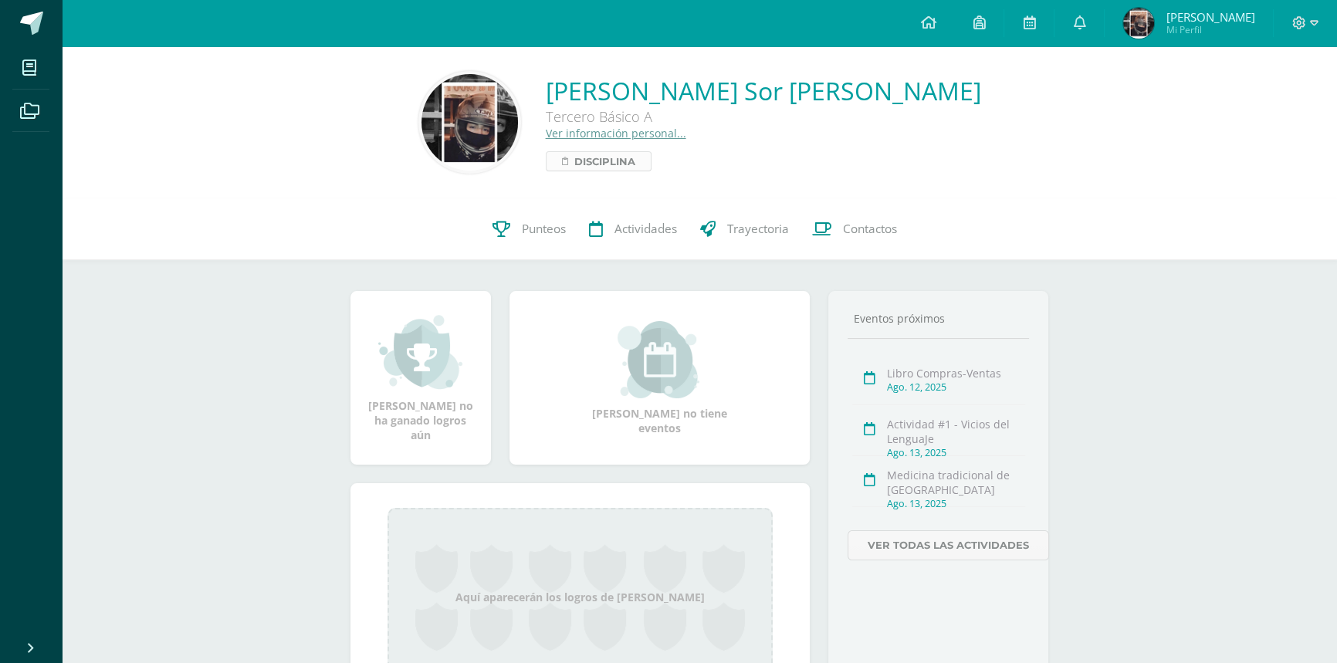
click at [635, 166] on span "Disciplina" at bounding box center [604, 161] width 61 height 19
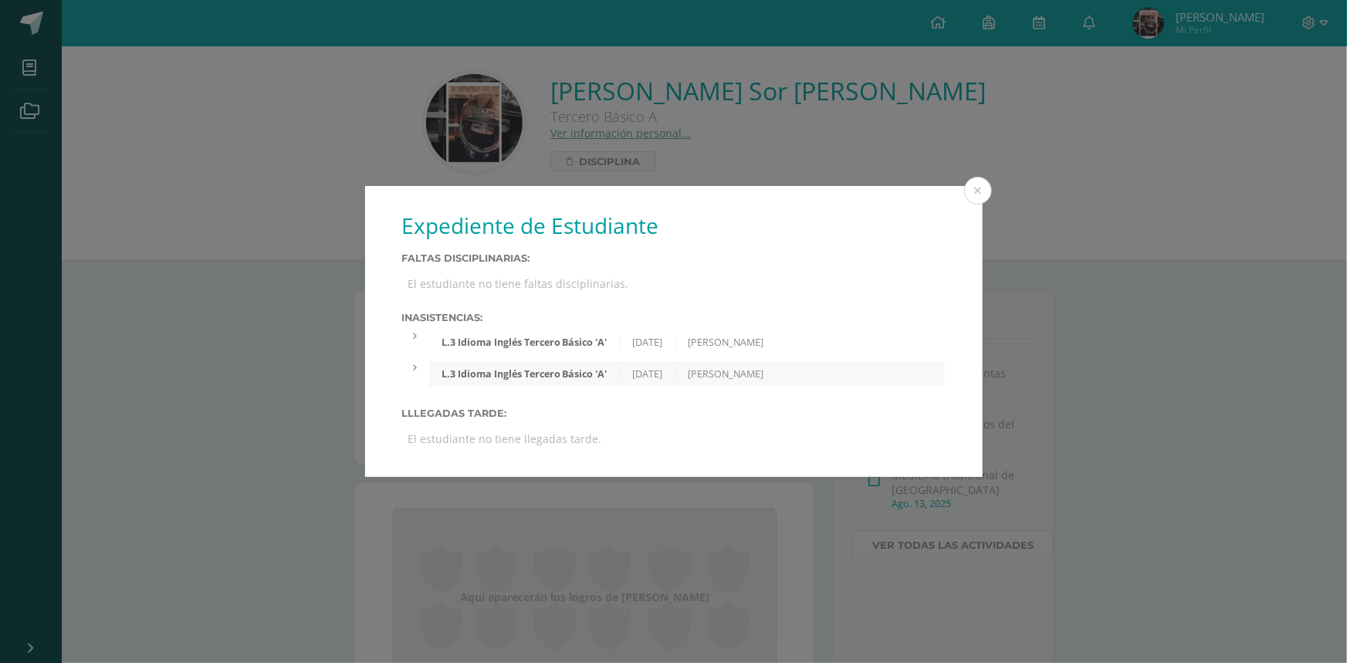
click at [321, 338] on div "Expediente de Estudiante Faltas Disciplinarias: El estudiante no tiene faltas d…" at bounding box center [673, 331] width 1334 height 291
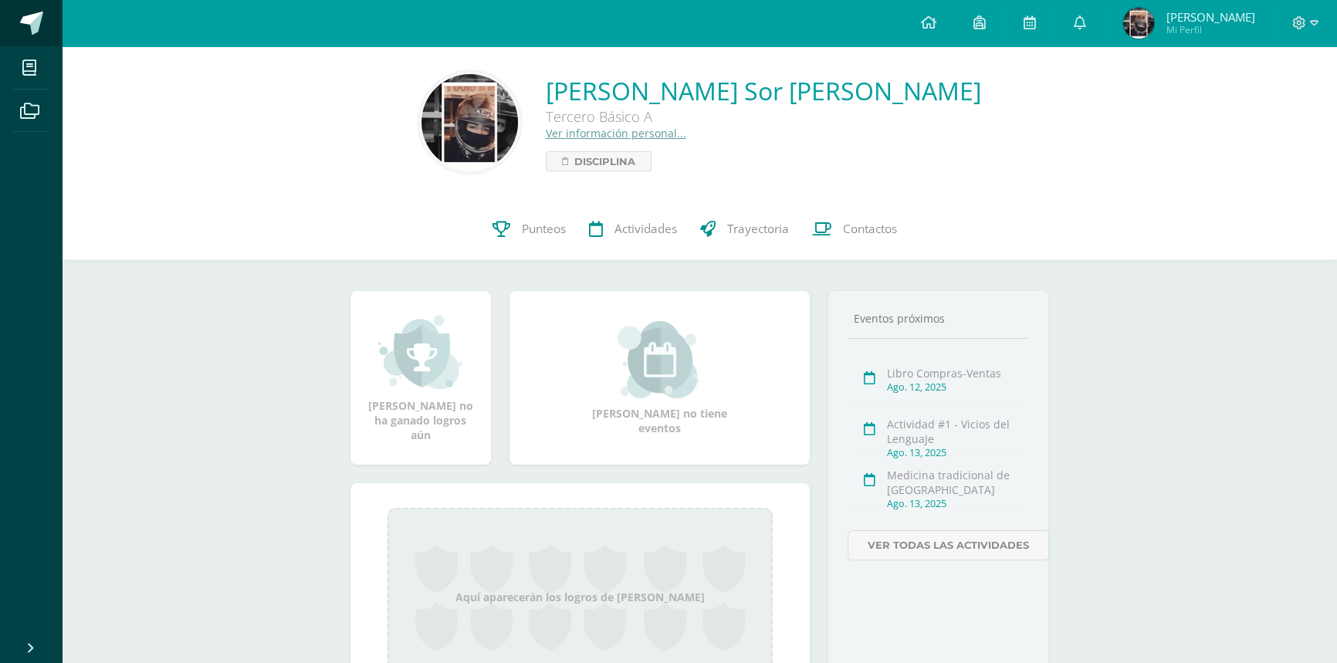
click at [40, 23] on span at bounding box center [31, 23] width 23 height 23
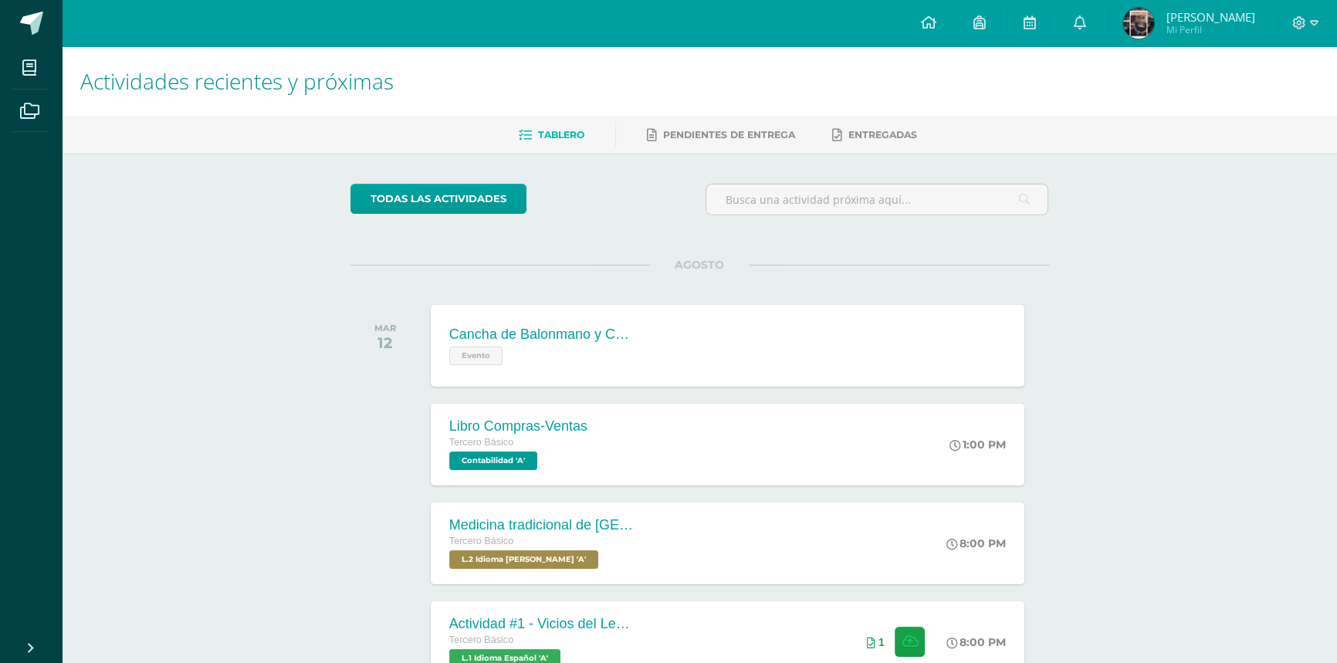
click at [1222, 19] on span "[PERSON_NAME]" at bounding box center [1209, 16] width 89 height 15
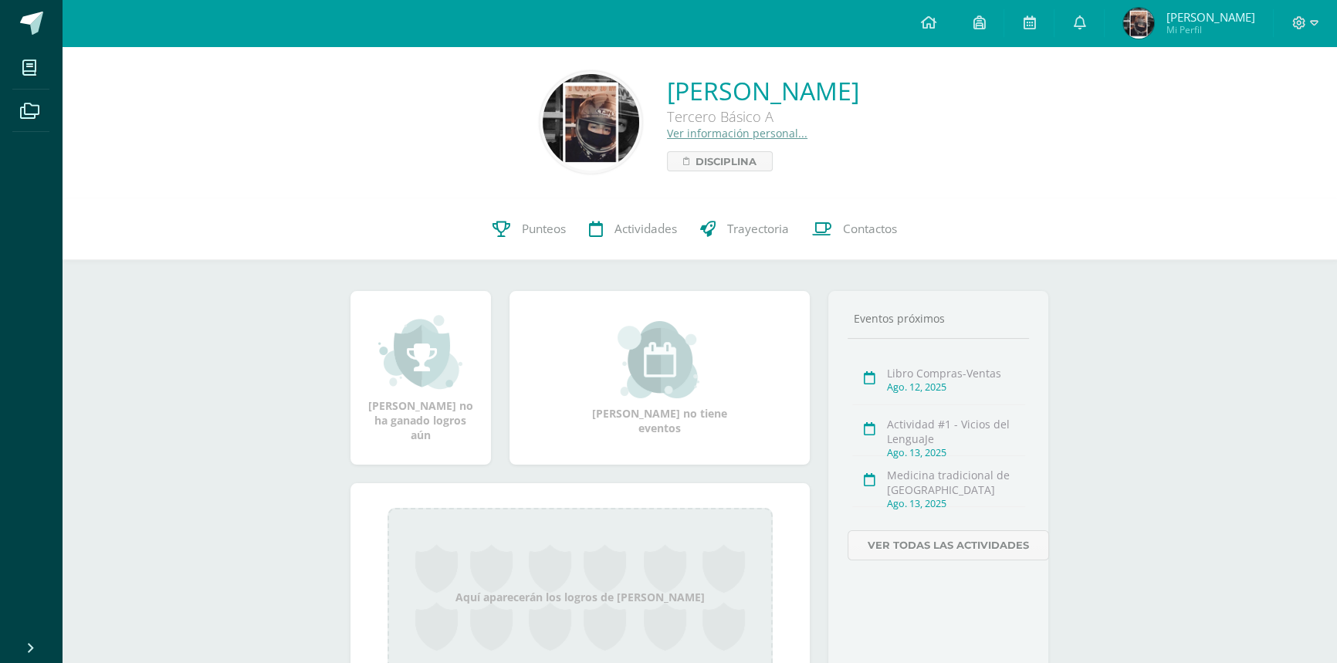
click at [676, 131] on link "Ver información personal..." at bounding box center [737, 133] width 140 height 15
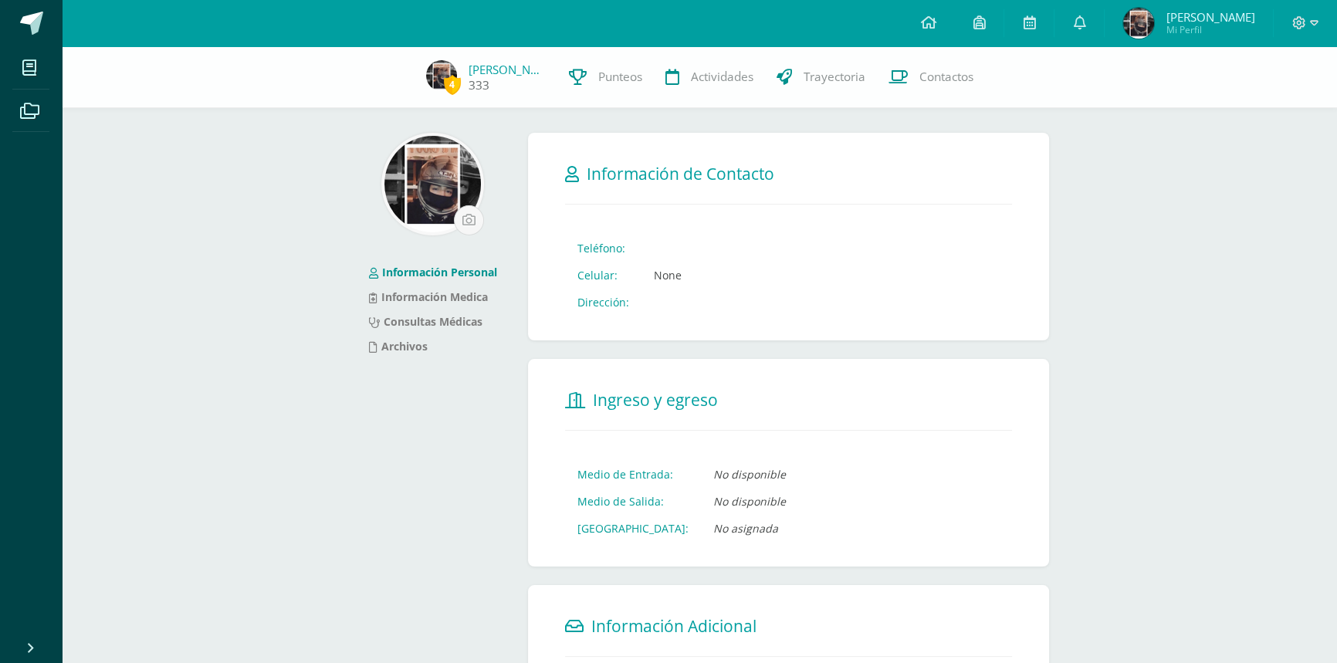
click at [461, 84] on span "4" at bounding box center [452, 84] width 17 height 19
click at [40, 6] on link at bounding box center [31, 23] width 62 height 46
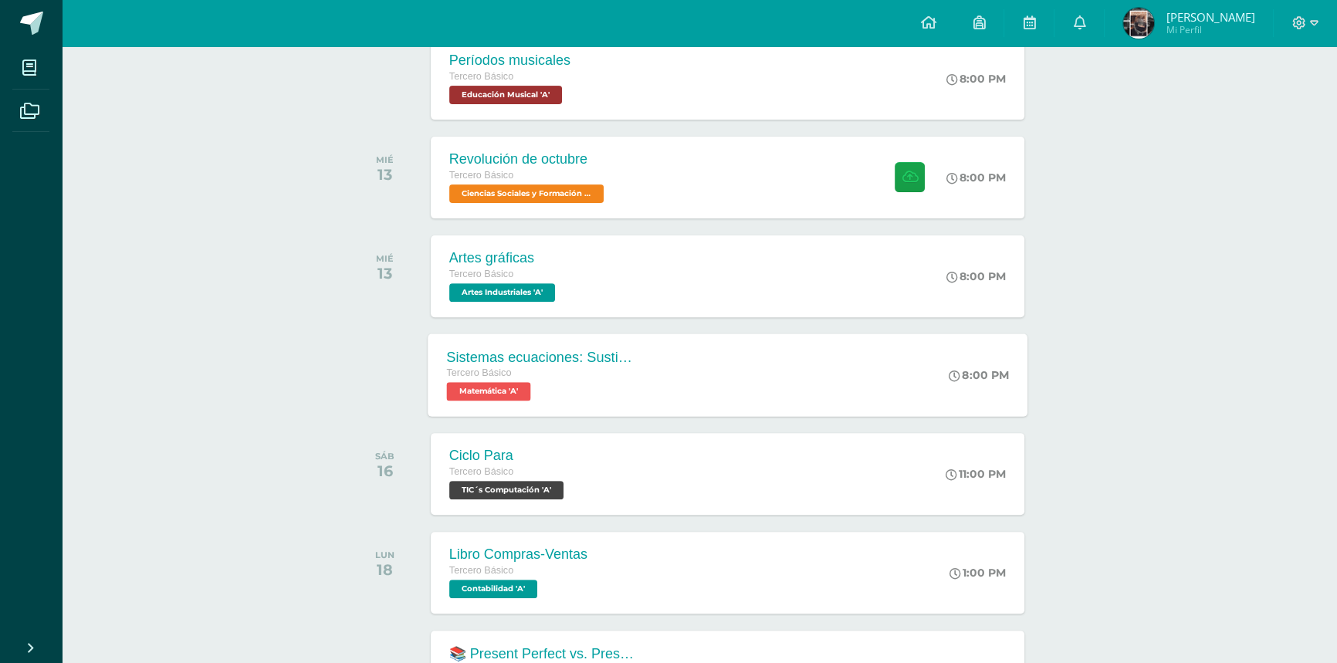
scroll to position [735, 0]
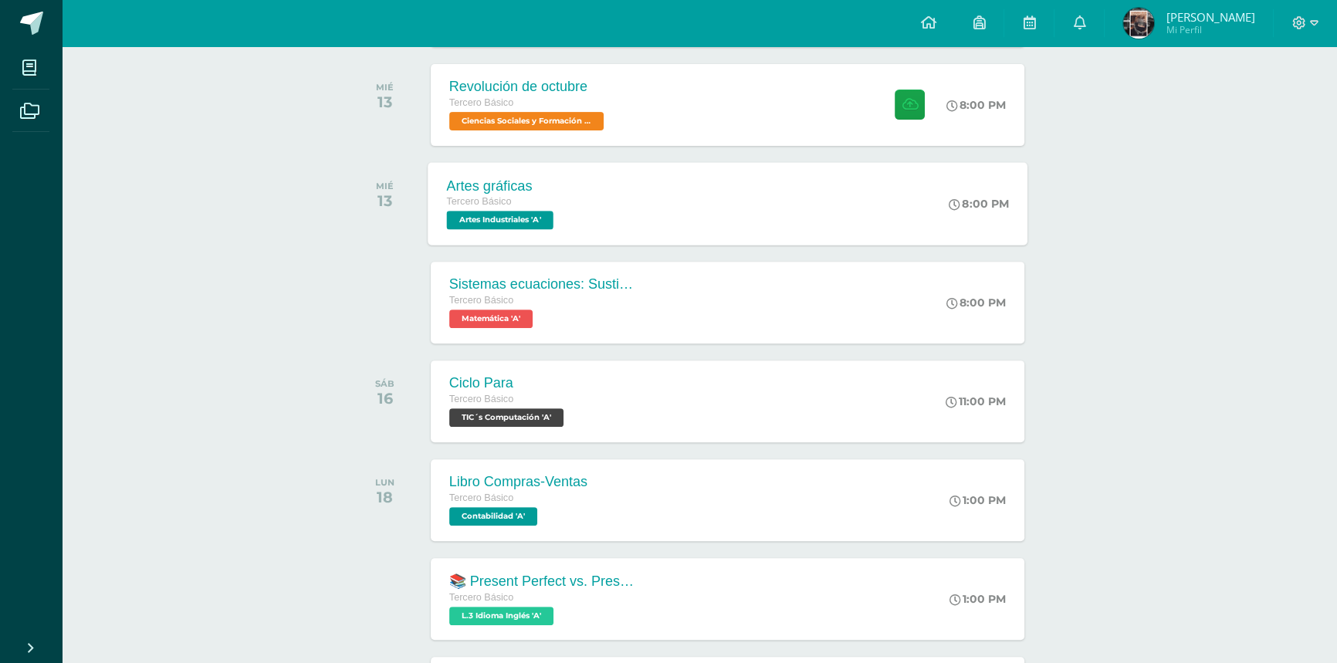
click at [627, 192] on div "Artes gráficas Tercero Básico Artes Industriales 'A' 8:00 PM Artes gráficas Art…" at bounding box center [728, 203] width 600 height 83
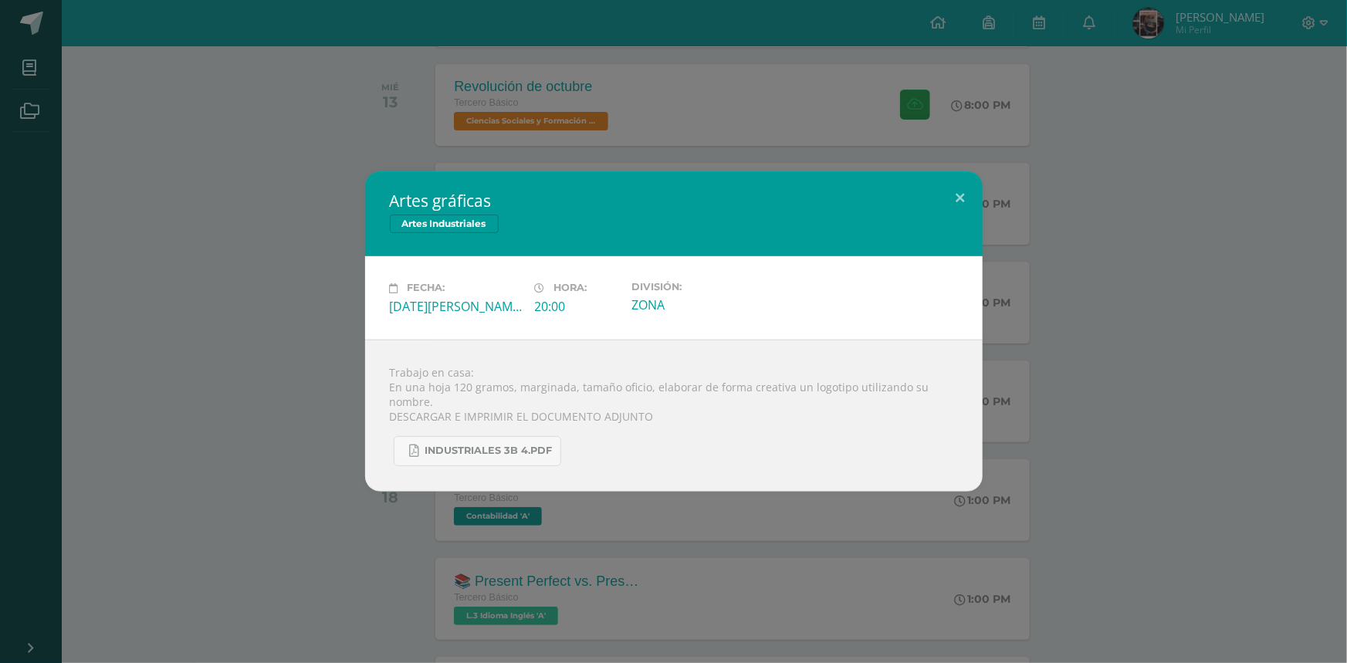
click at [286, 261] on div "Artes gráficas Artes Industriales Fecha: [DATE][PERSON_NAME] Hora: 20:00 Divisi…" at bounding box center [673, 330] width 1334 height 319
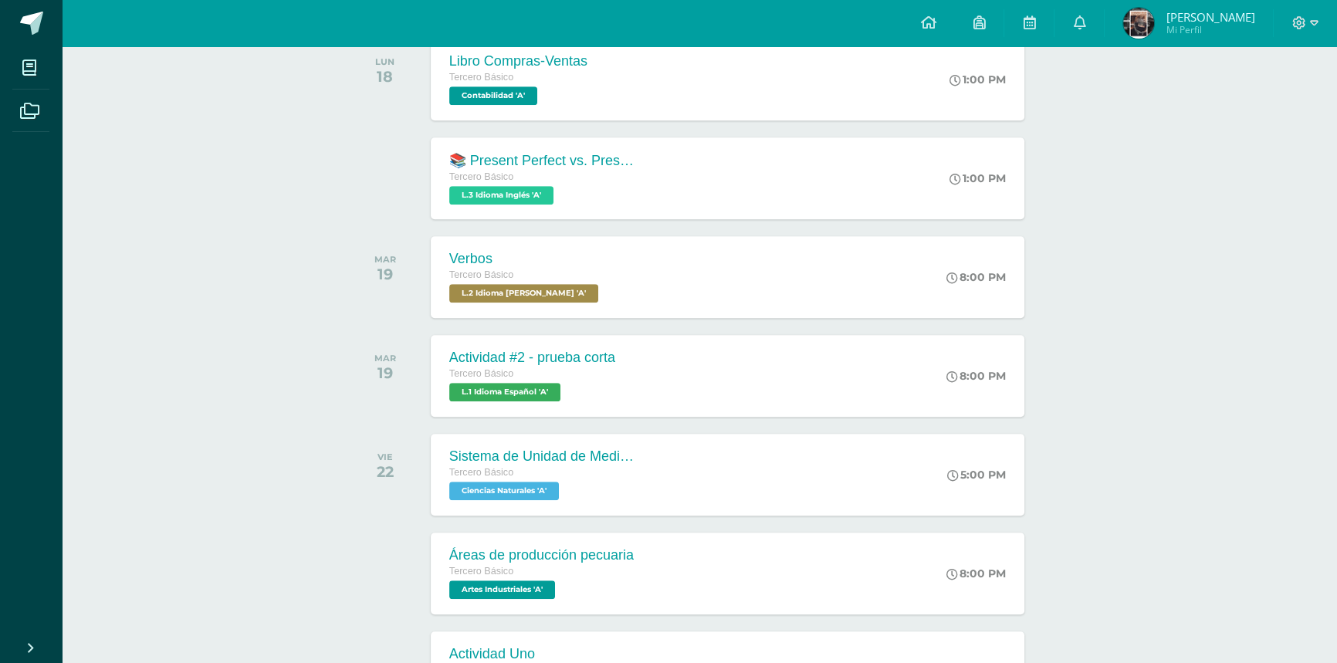
scroll to position [1156, 0]
click at [676, 463] on div "Sistema de Unidad de Medidas Tercero Básico Ciencias Naturales 'A' 5:00 PM Sist…" at bounding box center [728, 473] width 600 height 83
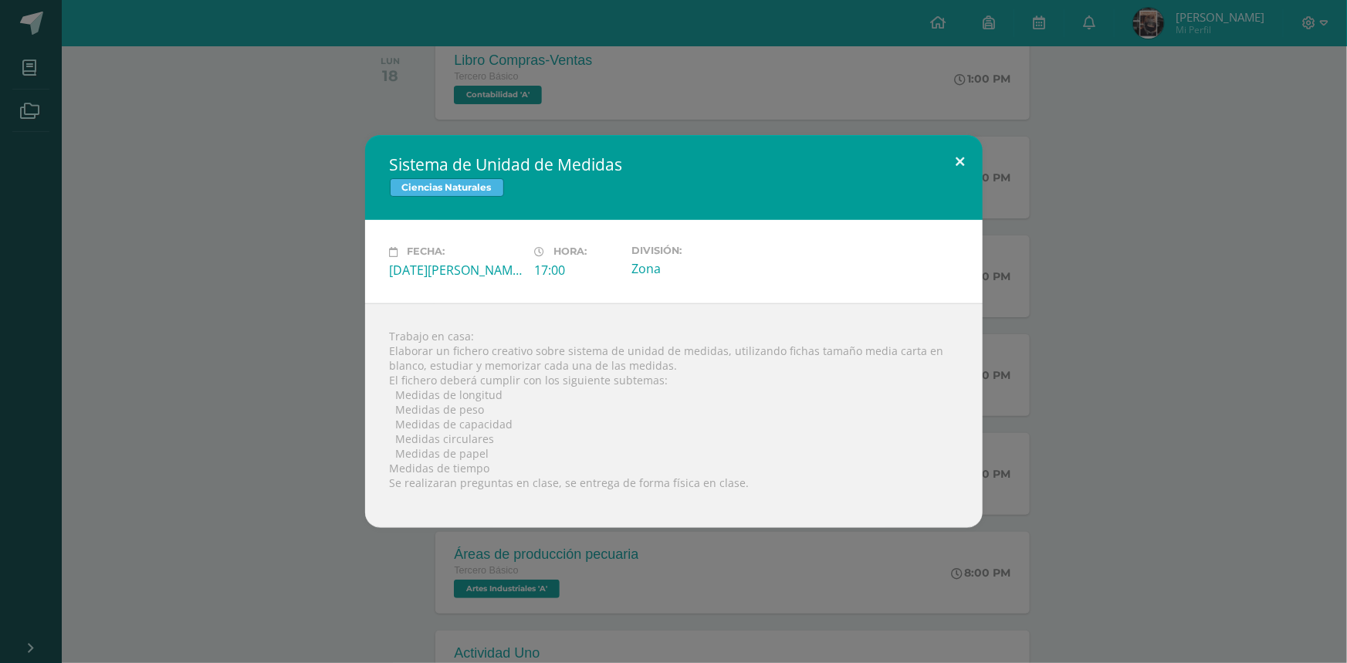
click at [960, 165] on button at bounding box center [960, 161] width 44 height 52
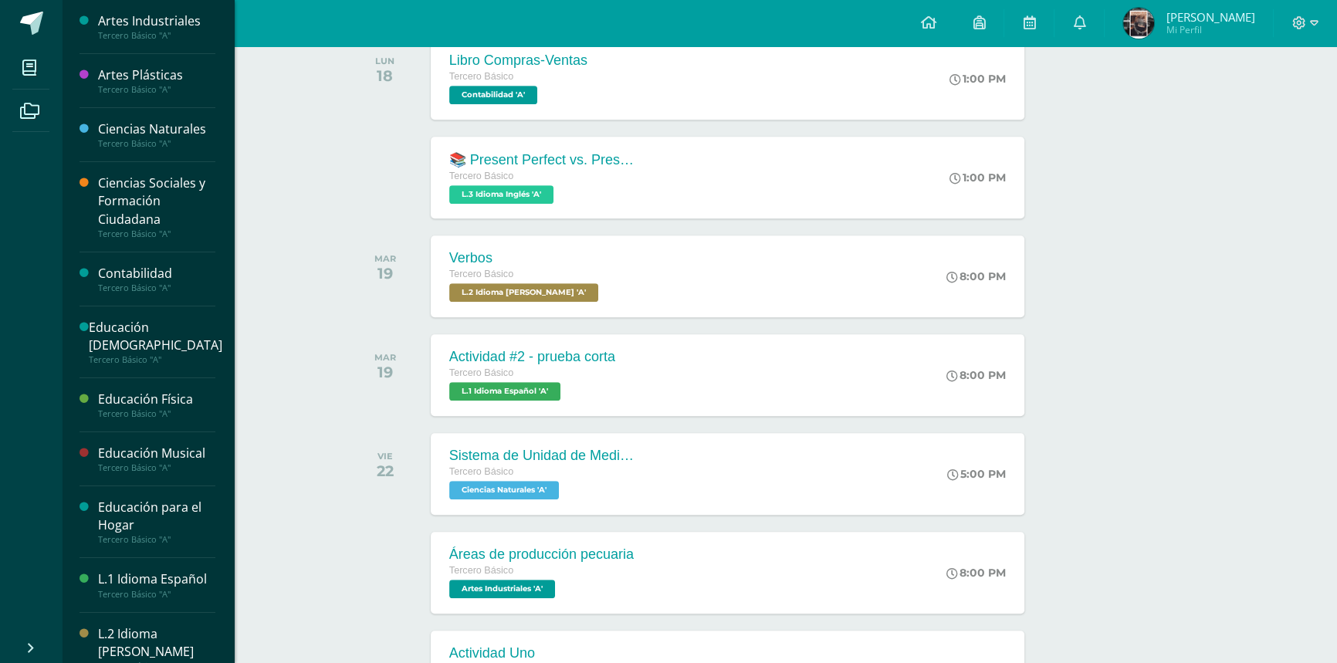
click at [49, 64] on li "Mis cursos" at bounding box center [31, 67] width 62 height 43
click at [38, 66] on span at bounding box center [29, 67] width 35 height 35
